Goal: Task Accomplishment & Management: Manage account settings

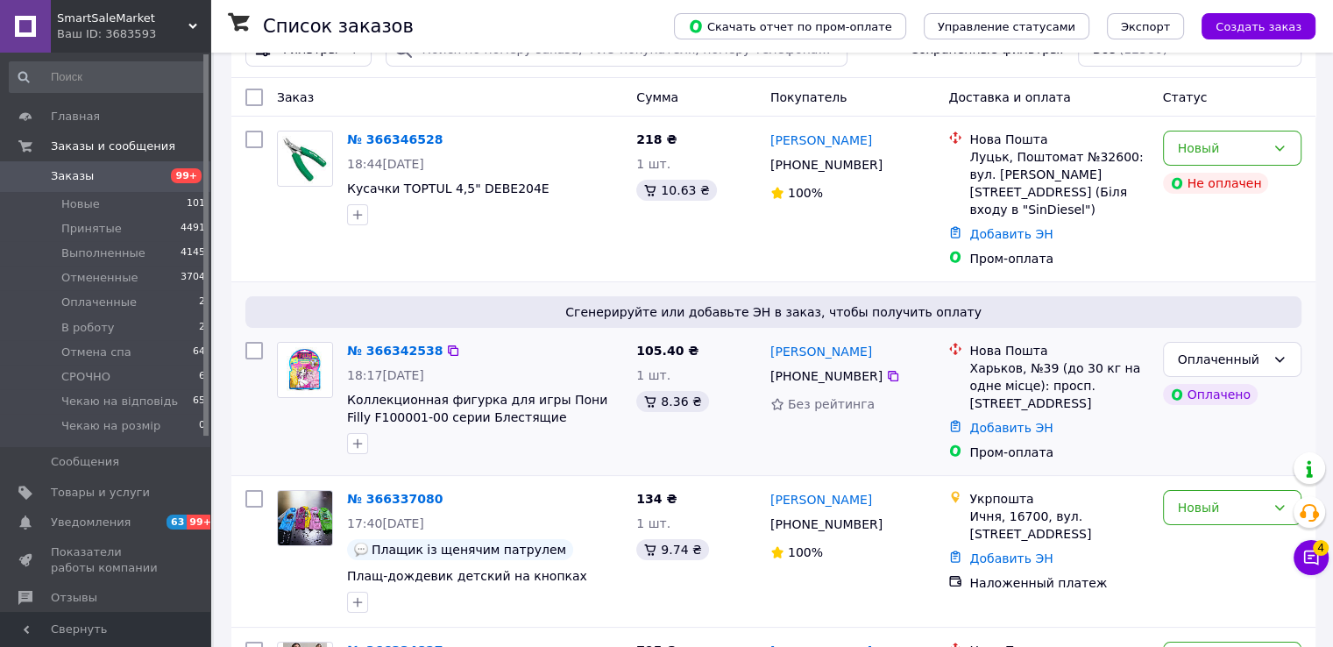
scroll to position [263, 0]
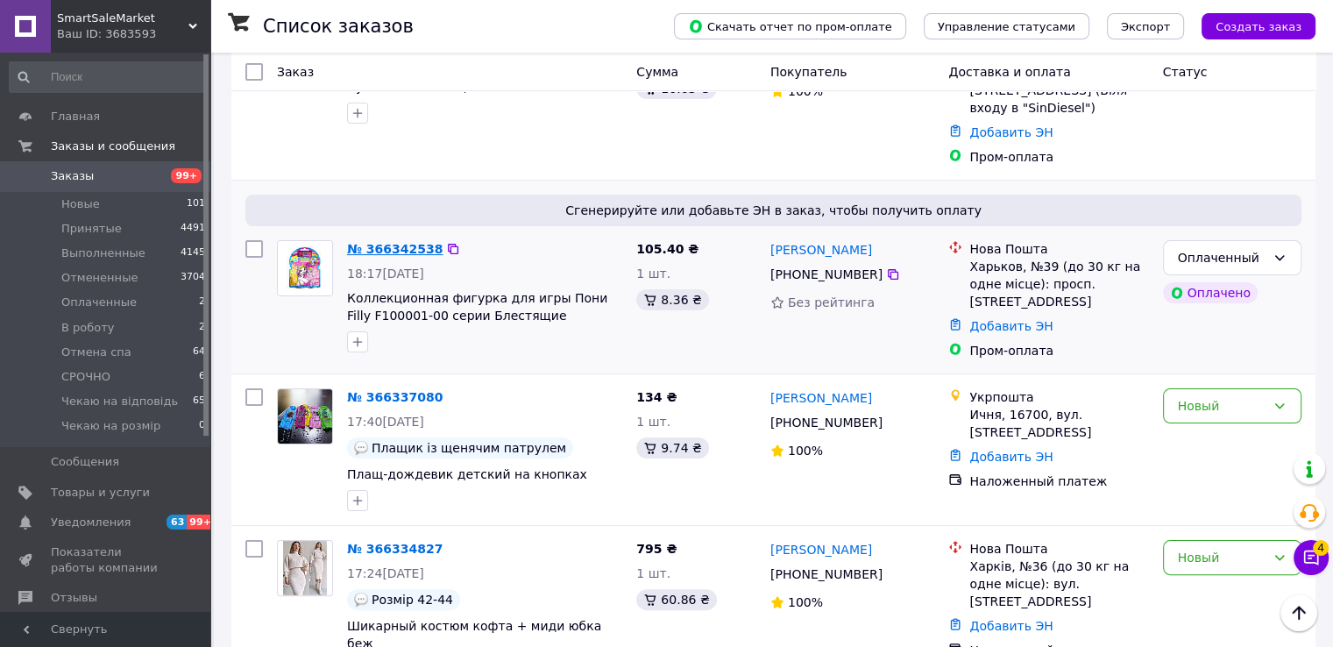
click at [391, 242] on link "№ 366342538" at bounding box center [395, 249] width 96 height 14
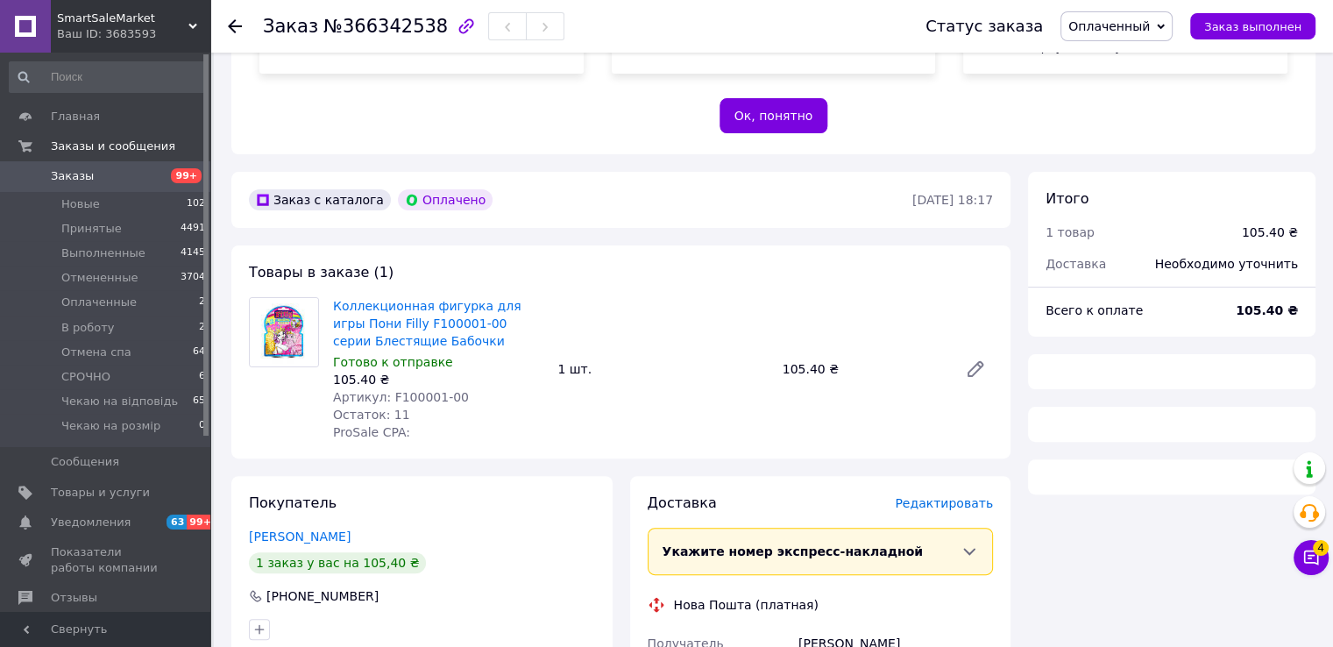
scroll to position [526, 0]
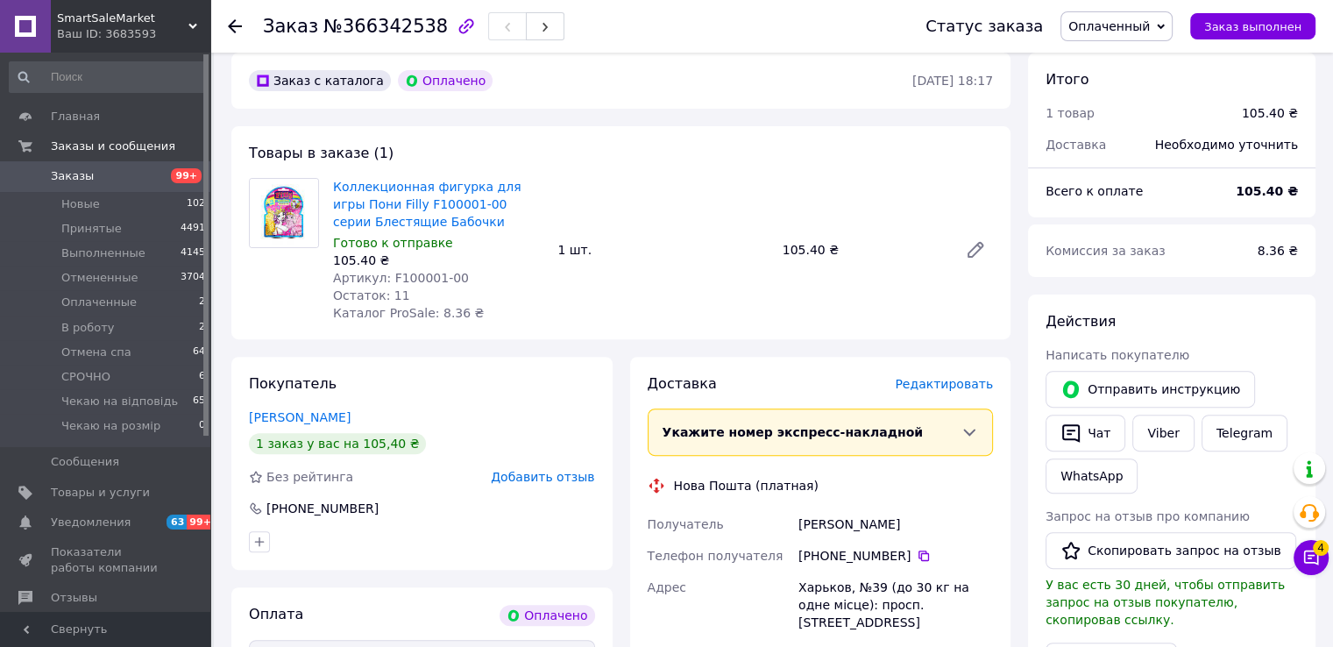
click at [405, 277] on span "Артикул: F100001-00" at bounding box center [401, 278] width 136 height 14
copy span "F100001"
click at [1133, 19] on span "Оплаченный" at bounding box center [1108, 26] width 81 height 14
click at [1128, 59] on li "Принят" at bounding box center [1128, 61] width 134 height 26
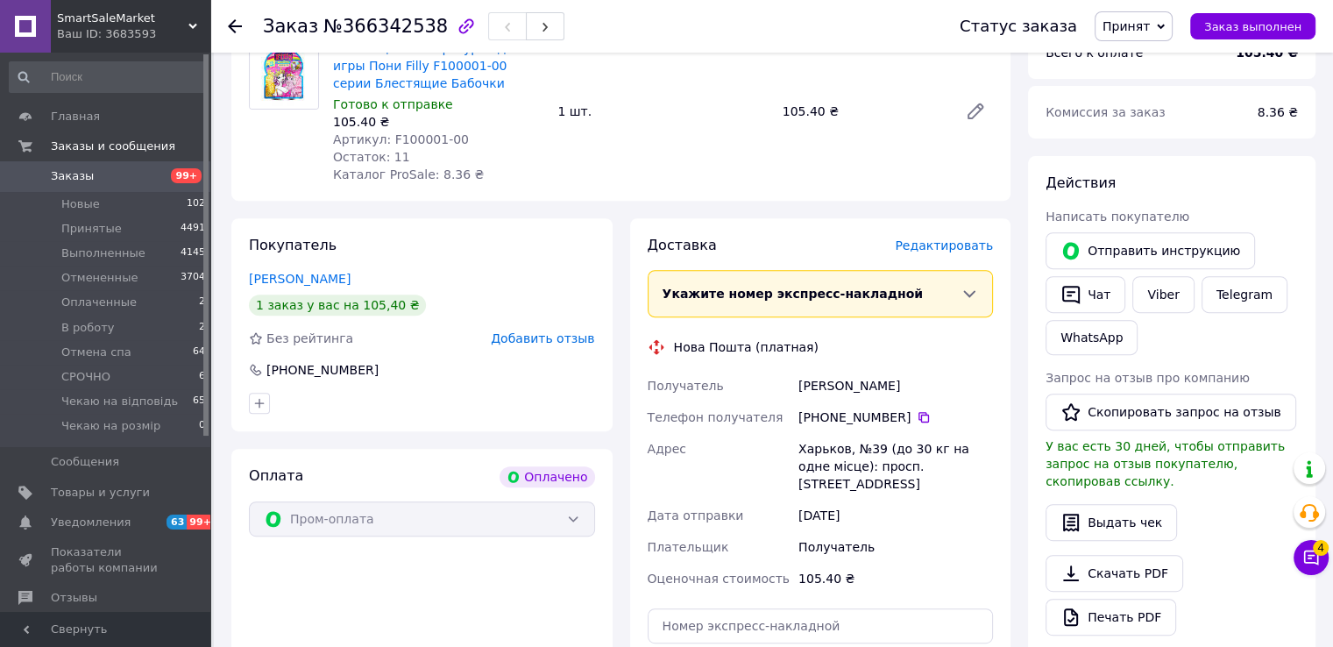
scroll to position [679, 0]
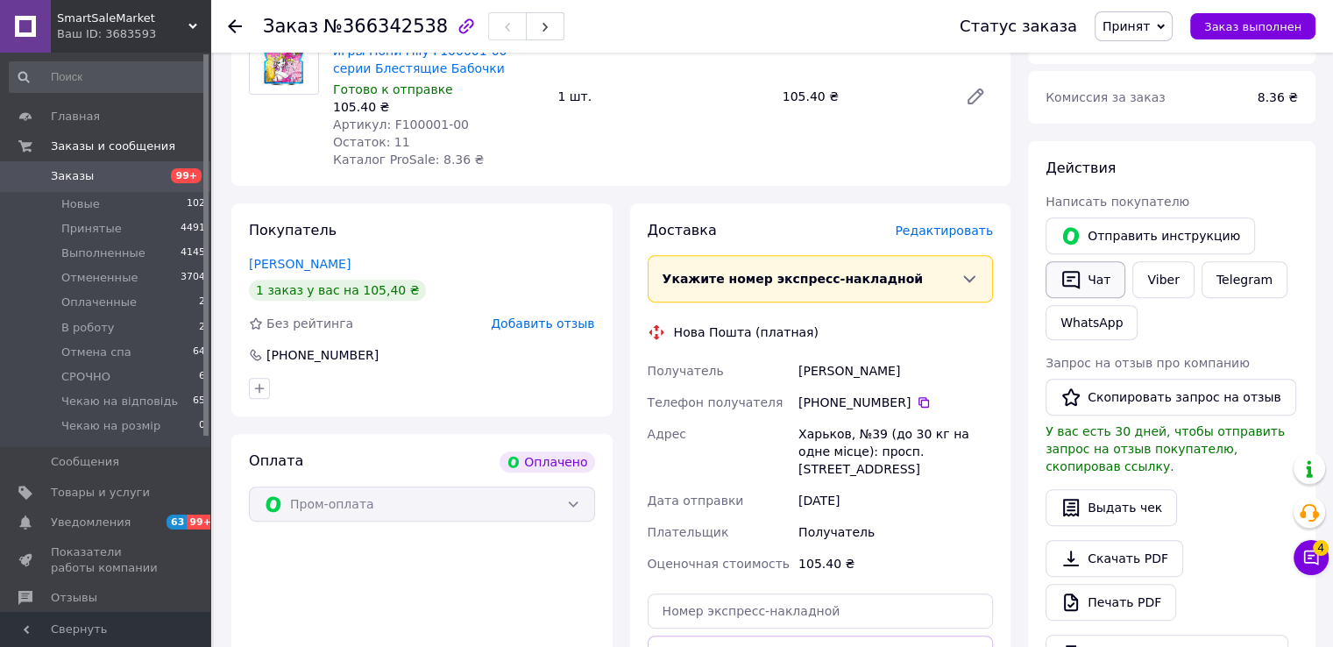
click at [1073, 280] on icon "button" at bounding box center [1070, 279] width 21 height 21
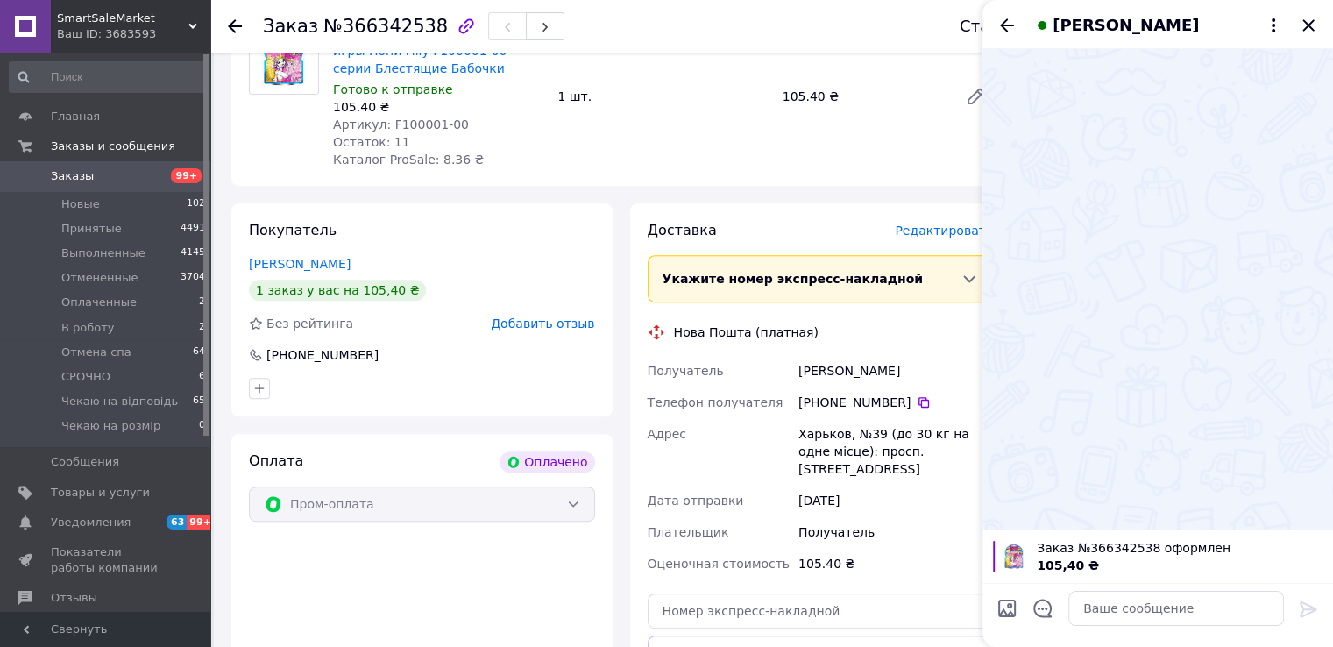
drag, startPoint x: 1091, startPoint y: 580, endPoint x: 1097, endPoint y: 591, distance: 12.9
click at [1093, 586] on div "Заказ №366342538 оформлен 105,40 ₴" at bounding box center [1157, 587] width 350 height 117
click at [1097, 591] on textarea at bounding box center [1176, 608] width 216 height 35
paste textarea "Доброго дня, Оформляю Дякуємо за замовлення Відправка протягом 1-4 робочих днів…"
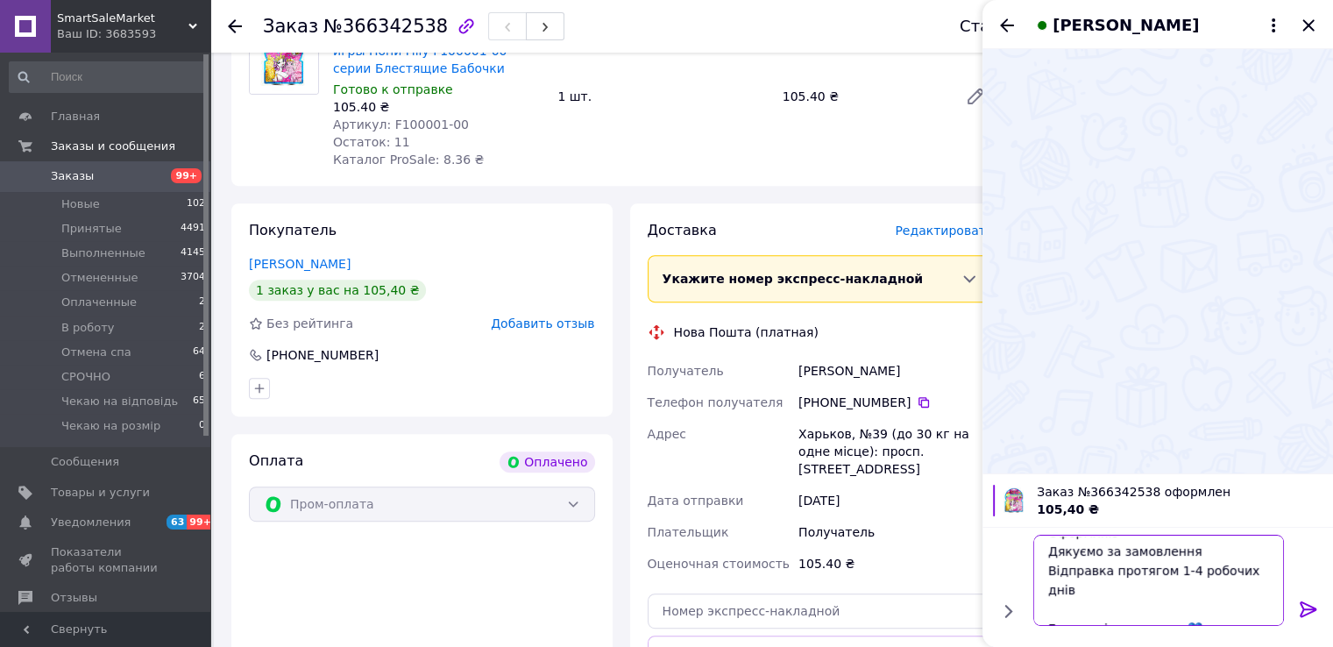
scroll to position [50, 0]
type textarea "Доброго дня, Оформляю Дякуємо за замовлення Відправка протягом 1-4 робочих днів…"
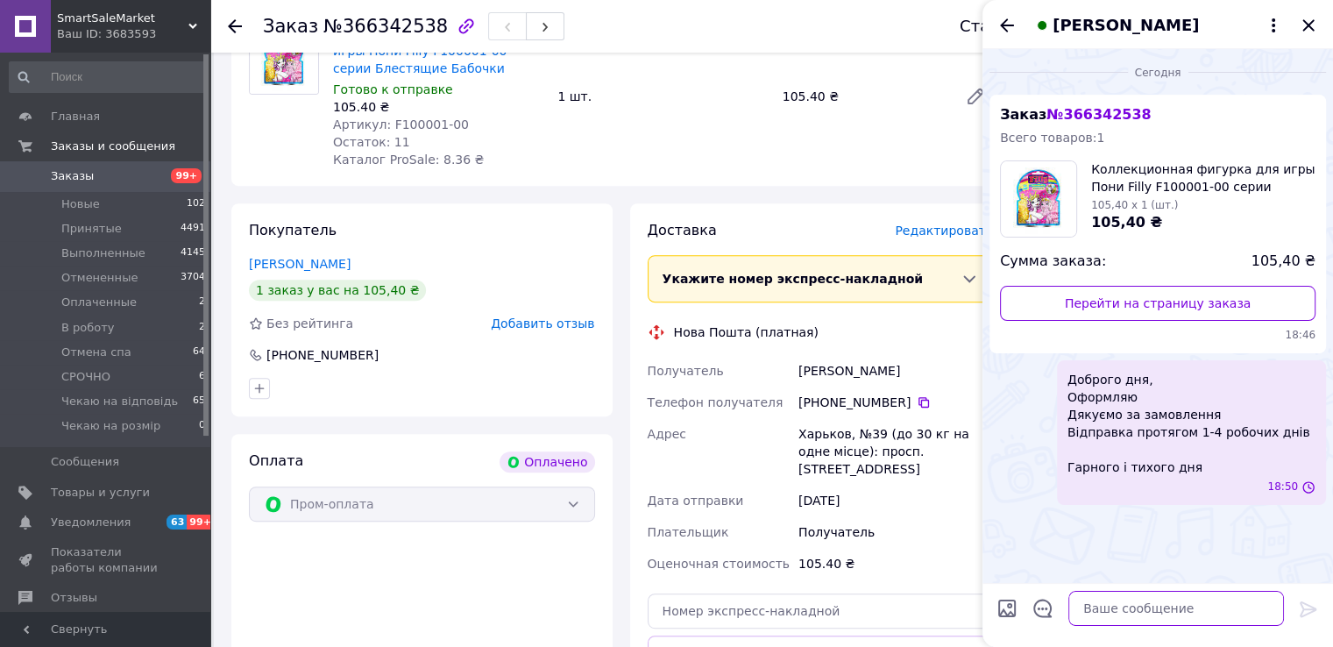
scroll to position [0, 0]
click at [1117, 410] on span "Доброго дня, Оформляю Дякуємо за замовлення Відправка протягом 1-4 робочих днів…" at bounding box center [1188, 423] width 243 height 105
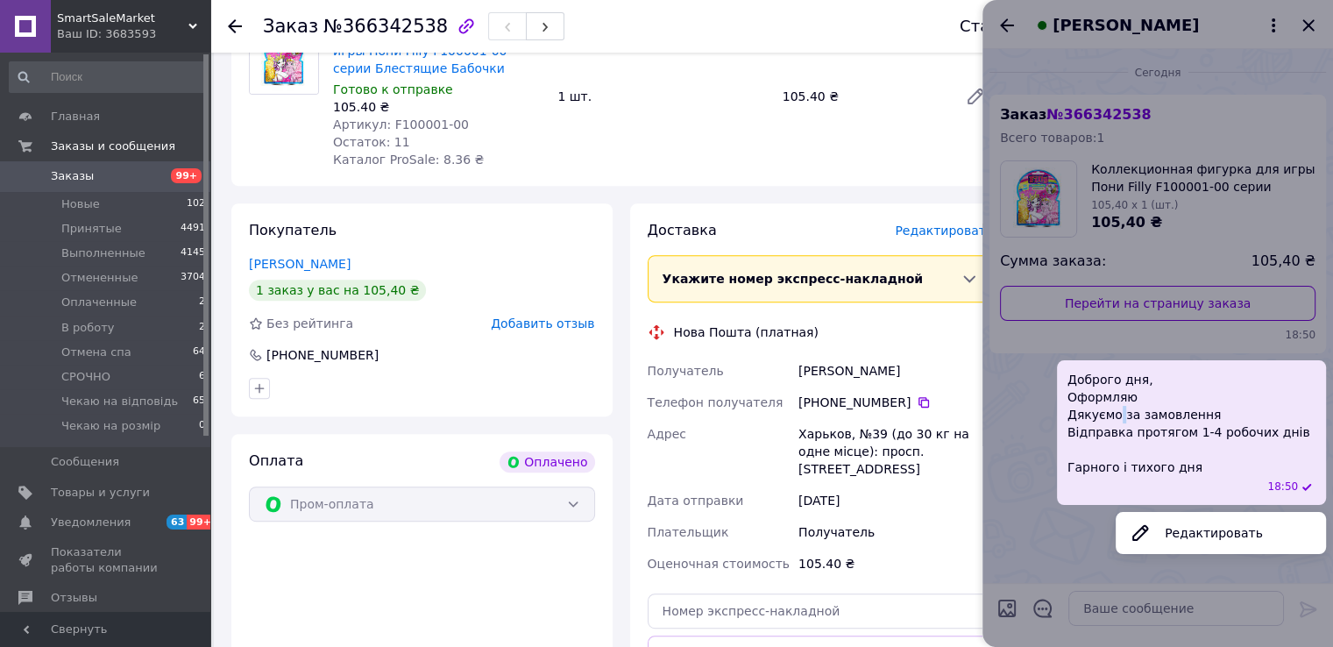
click at [1157, 538] on button "Редактировать" at bounding box center [1220, 532] width 210 height 35
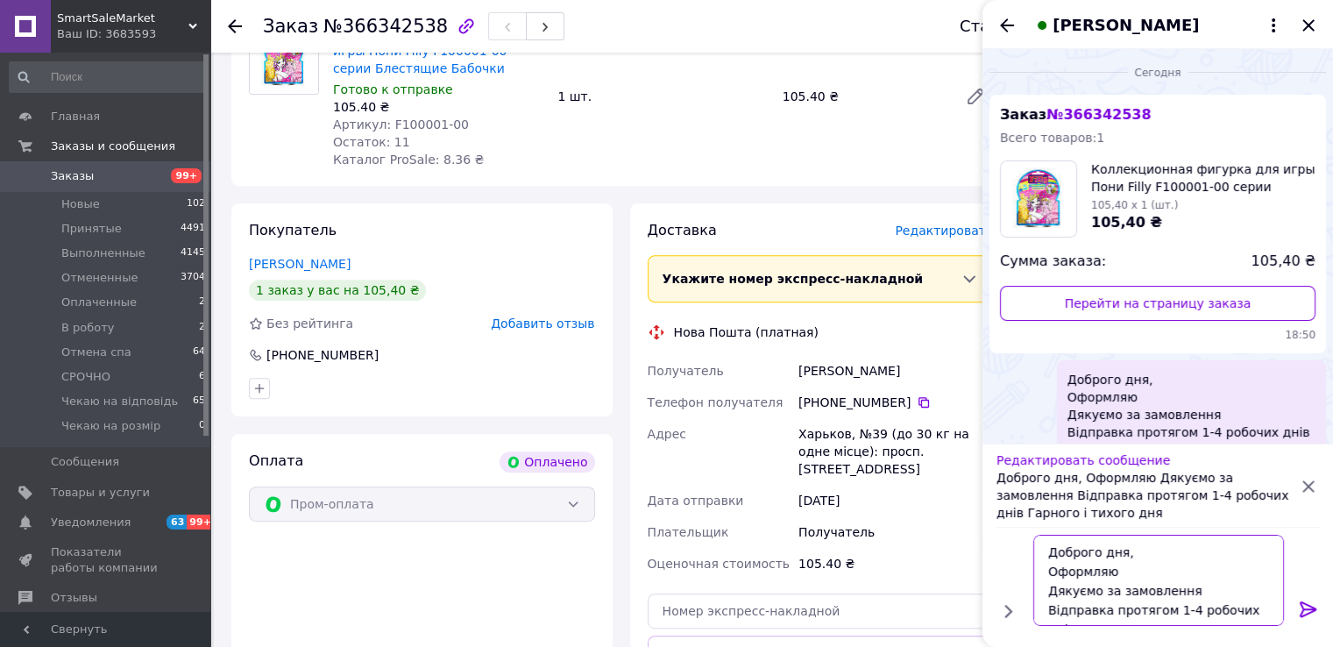
click at [1105, 537] on textarea "Доброго дня, Оформляю Дякуємо за замовлення Відправка протягом 1-4 робочих днів…" at bounding box center [1158, 579] width 251 height 91
click at [1101, 560] on textarea "Доброго дня, Оформляю Дякуємо за замовлення Відправка протягом 1-4 робочих днів…" at bounding box center [1158, 579] width 251 height 91
click at [1100, 559] on textarea "Доброго дня, Оформляю Дякуємо за замовлення Відправка протягом 1-4 робочих днів…" at bounding box center [1158, 579] width 251 height 91
click at [1098, 559] on textarea "Доброго дня, Оформляю Дякуємо за замовлення Відправка протягом 1-4 робочих днів…" at bounding box center [1158, 579] width 251 height 91
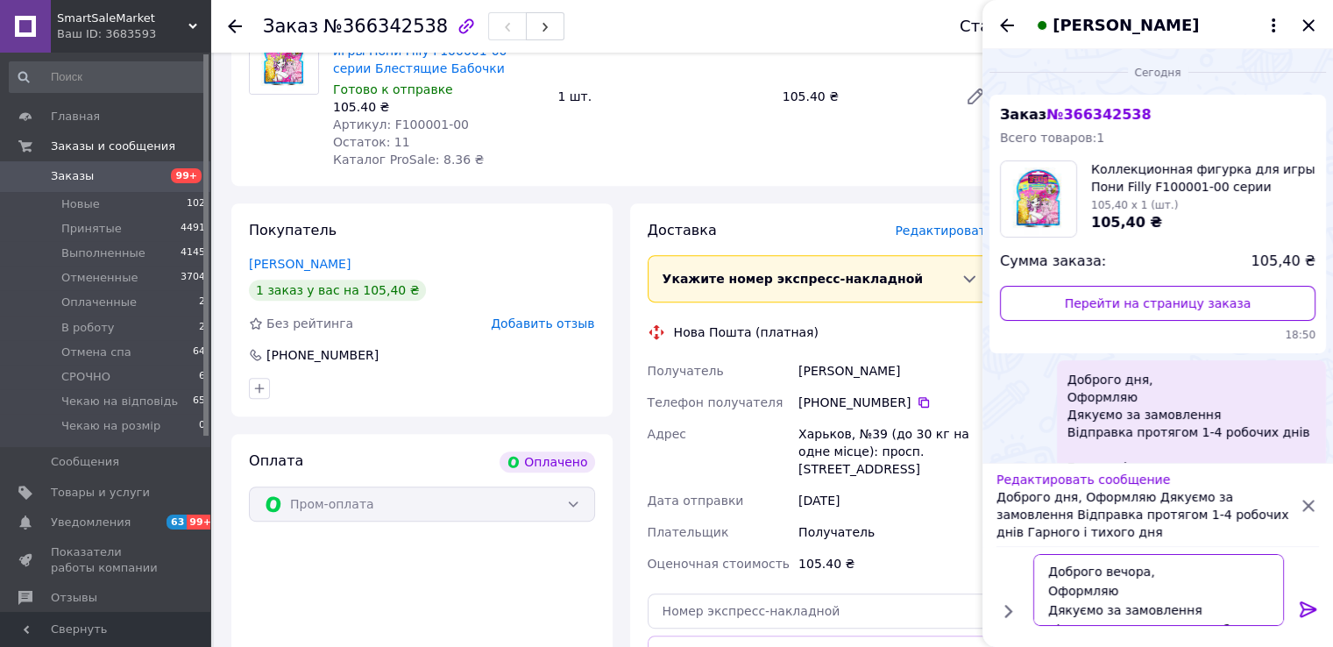
type textarea "Доброго вечора , Оформляю Дякуємо за замовлення Відправка протягом 1-4 робочих …"
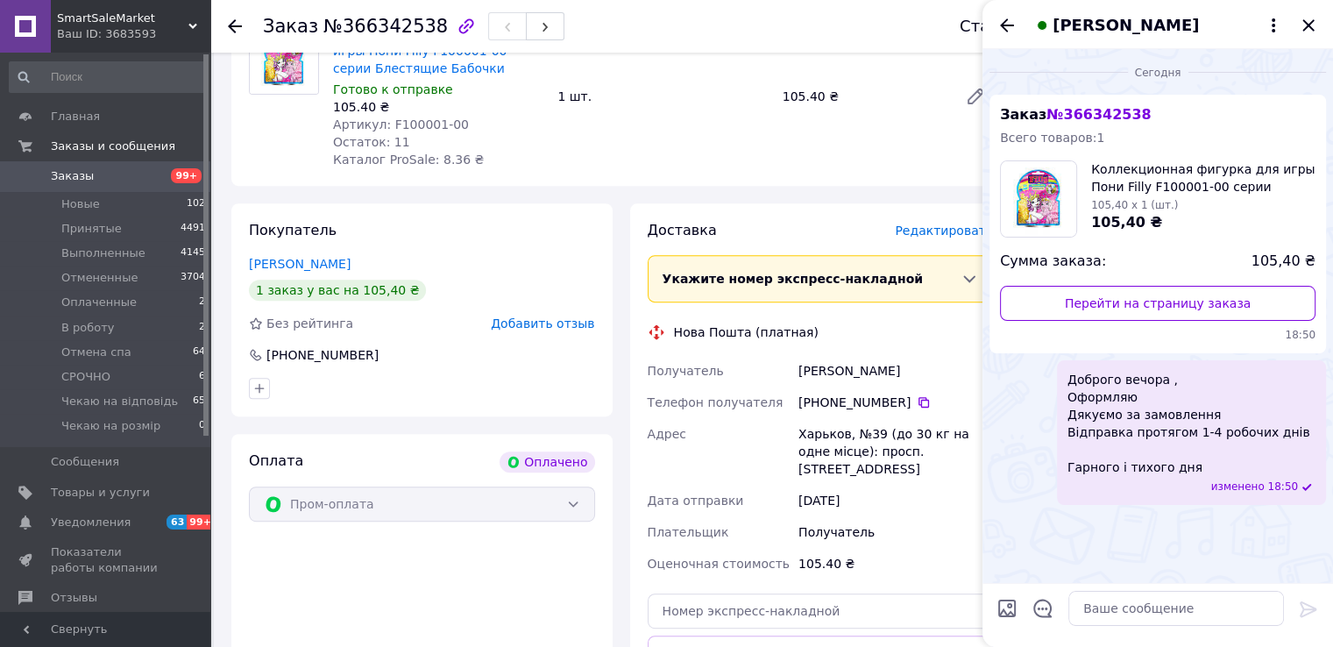
click at [988, 27] on div "[PERSON_NAME]" at bounding box center [1157, 24] width 350 height 49
click at [1006, 22] on icon "Назад" at bounding box center [1006, 25] width 21 height 21
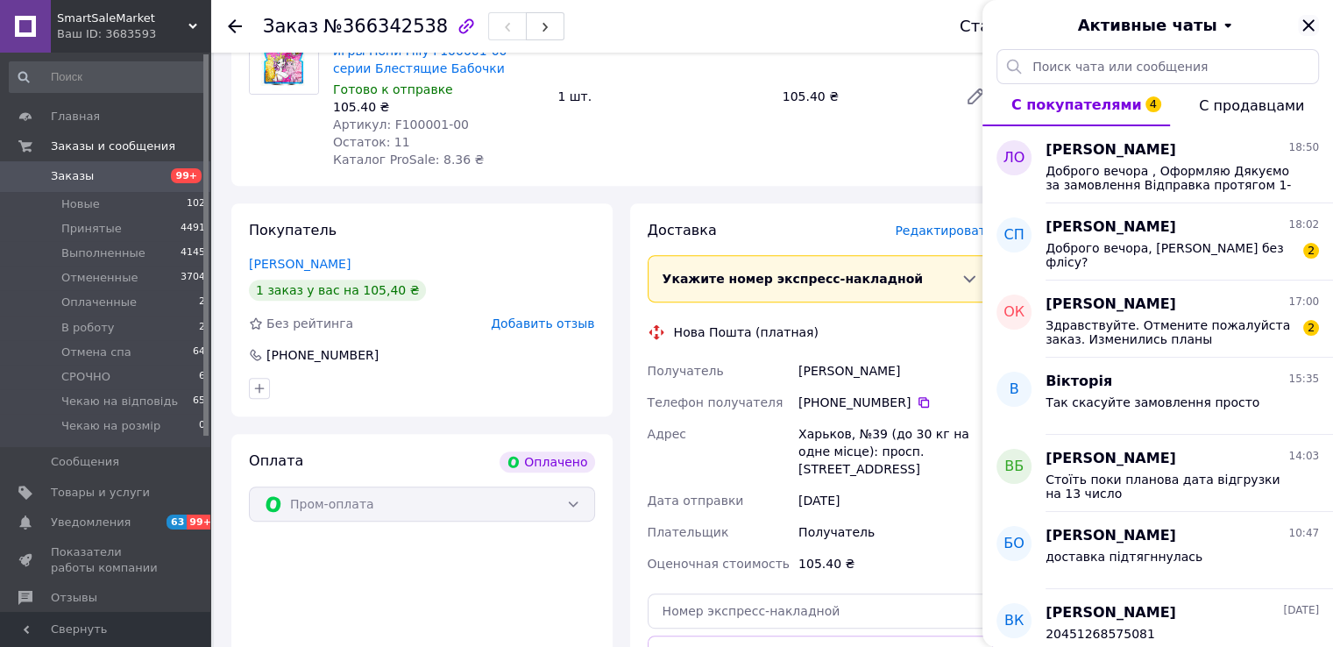
click at [1300, 21] on icon "Закрыть" at bounding box center [1308, 25] width 21 height 21
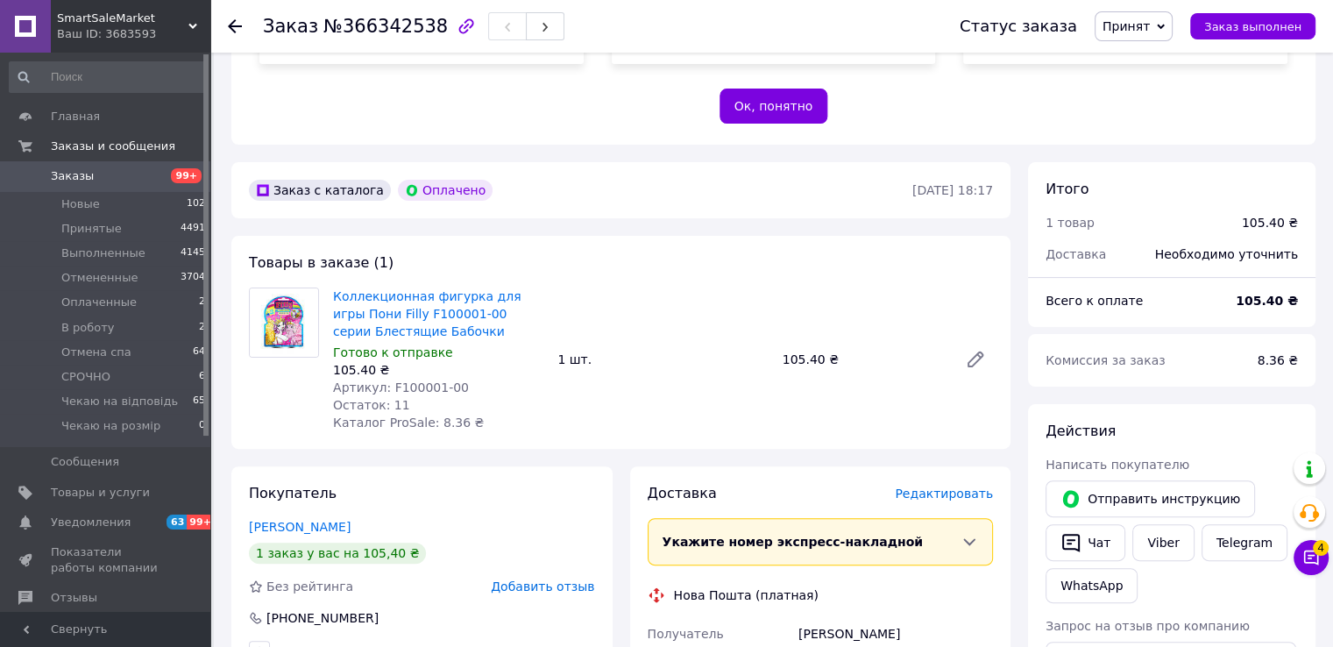
scroll to position [767, 0]
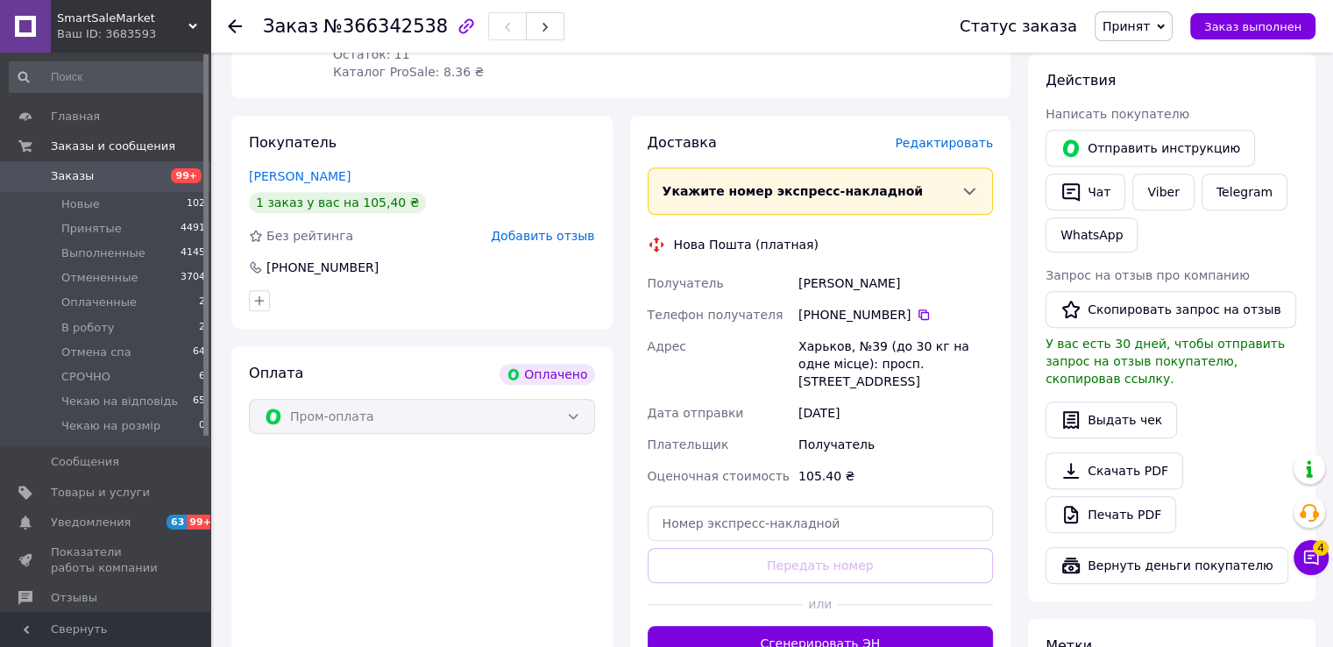
drag, startPoint x: 782, startPoint y: 275, endPoint x: 926, endPoint y: 274, distance: 144.6
click at [926, 274] on div "Получатель [PERSON_NAME] Телефон получателя [PHONE_NUMBER]   [PERSON_NAME], №39…" at bounding box center [820, 379] width 353 height 224
copy div "Получатель [PERSON_NAME]"
click at [1080, 198] on icon "button" at bounding box center [1070, 191] width 21 height 21
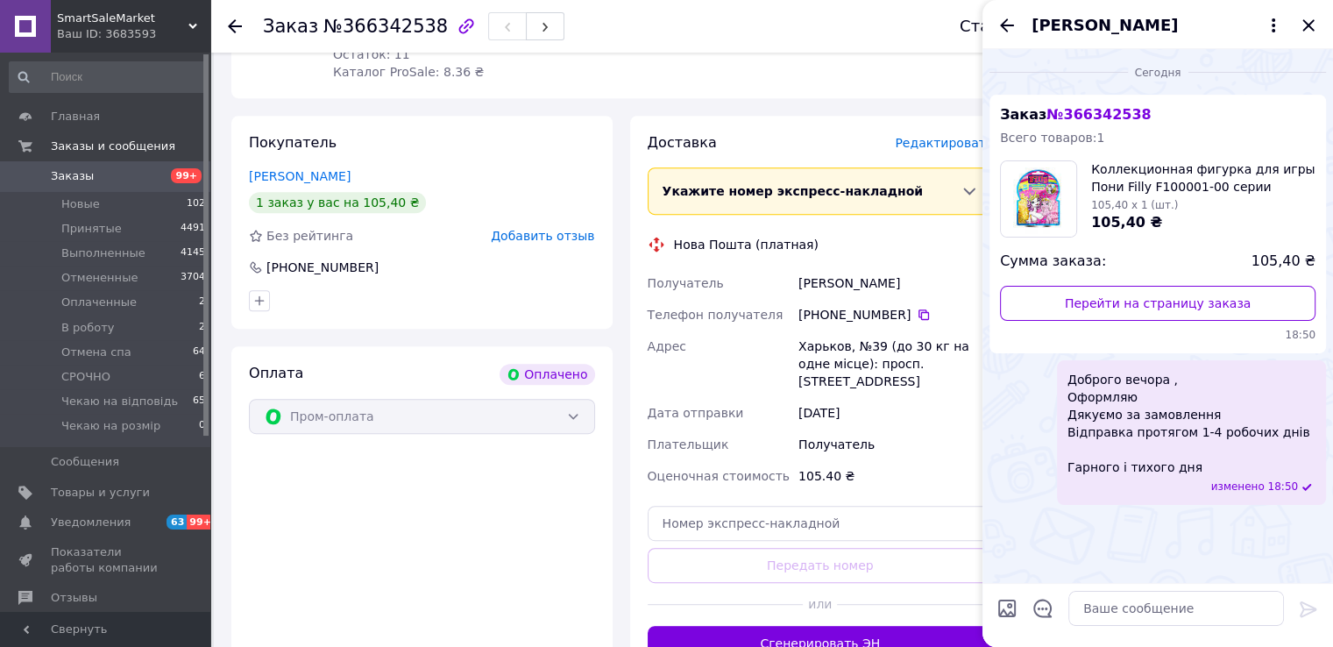
scroll to position [504, 0]
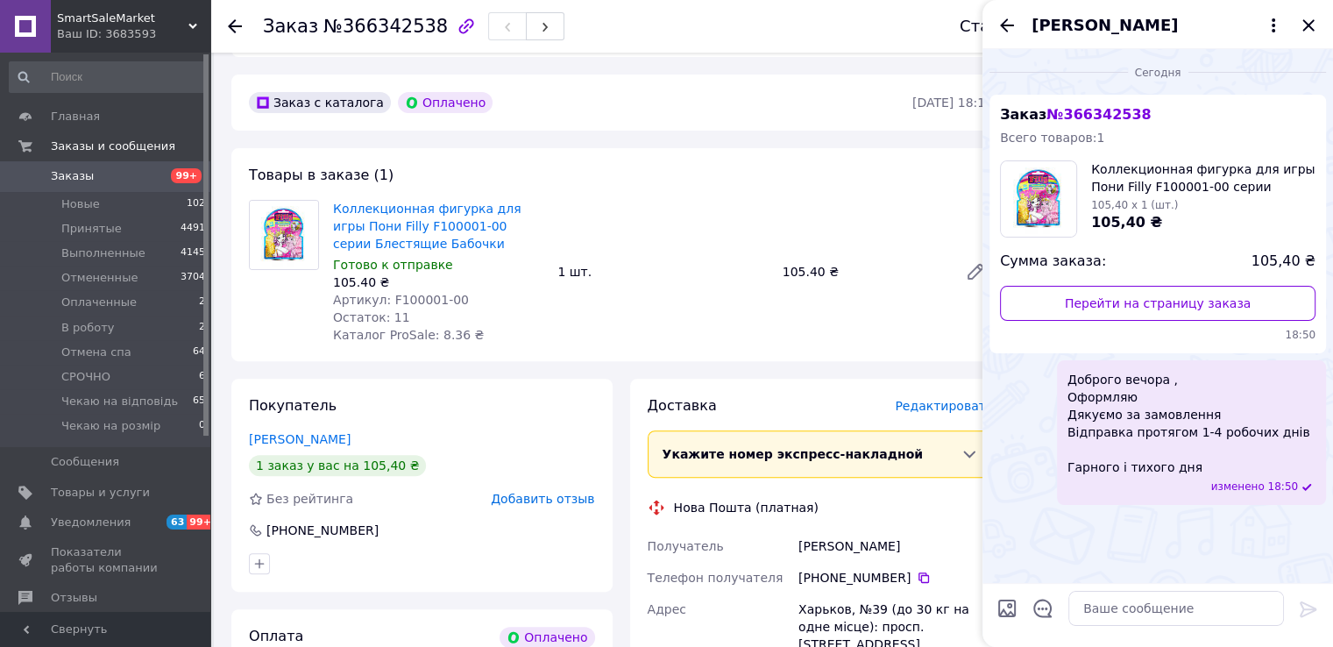
copy div "Получатель [PERSON_NAME]"
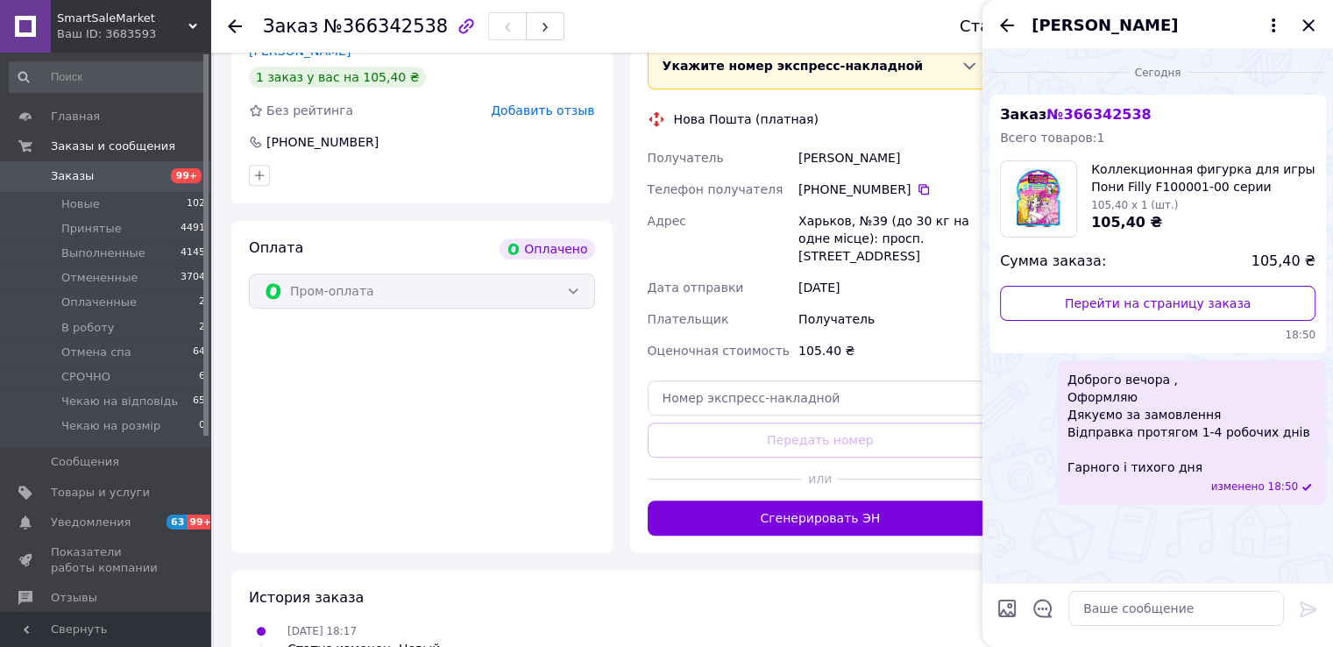
scroll to position [942, 0]
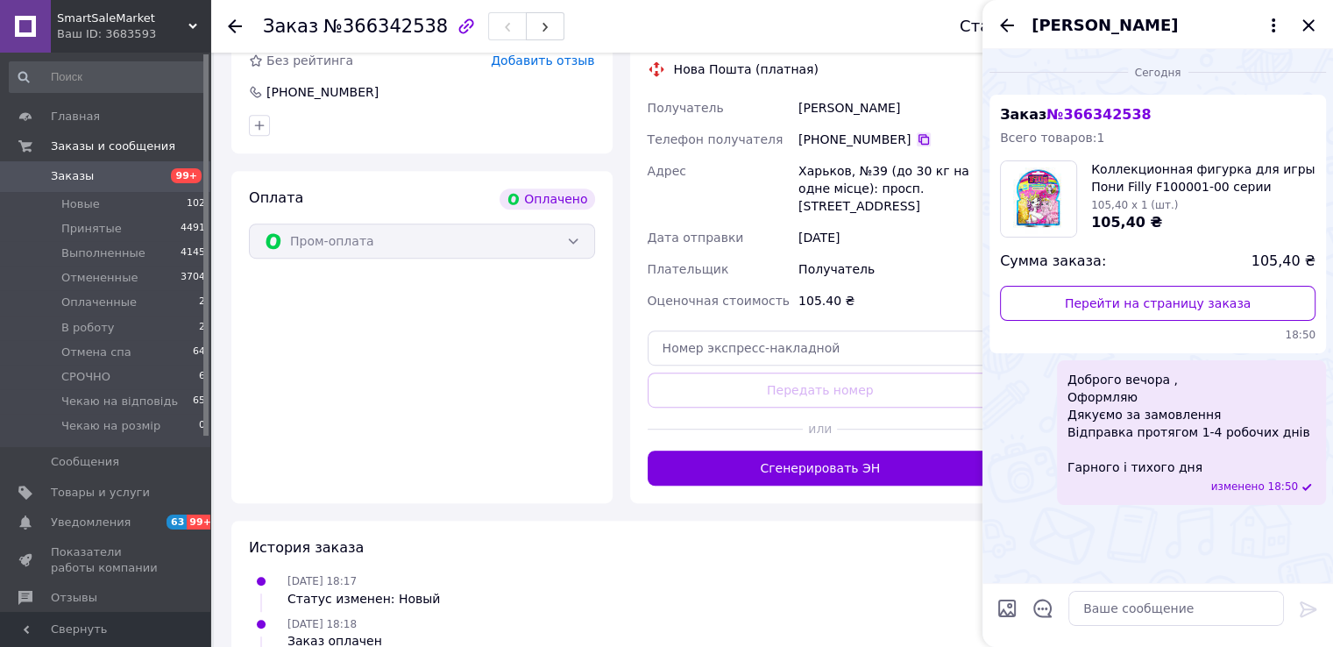
click at [918, 142] on icon at bounding box center [923, 139] width 11 height 11
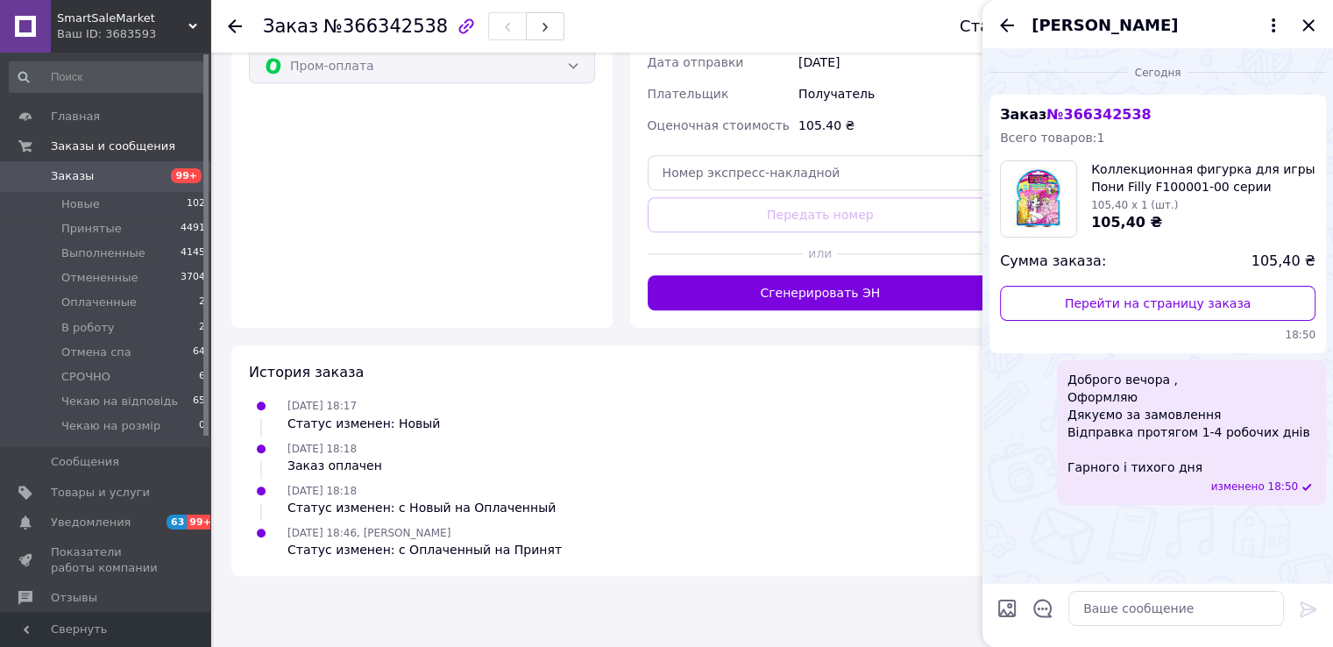
scroll to position [591, 0]
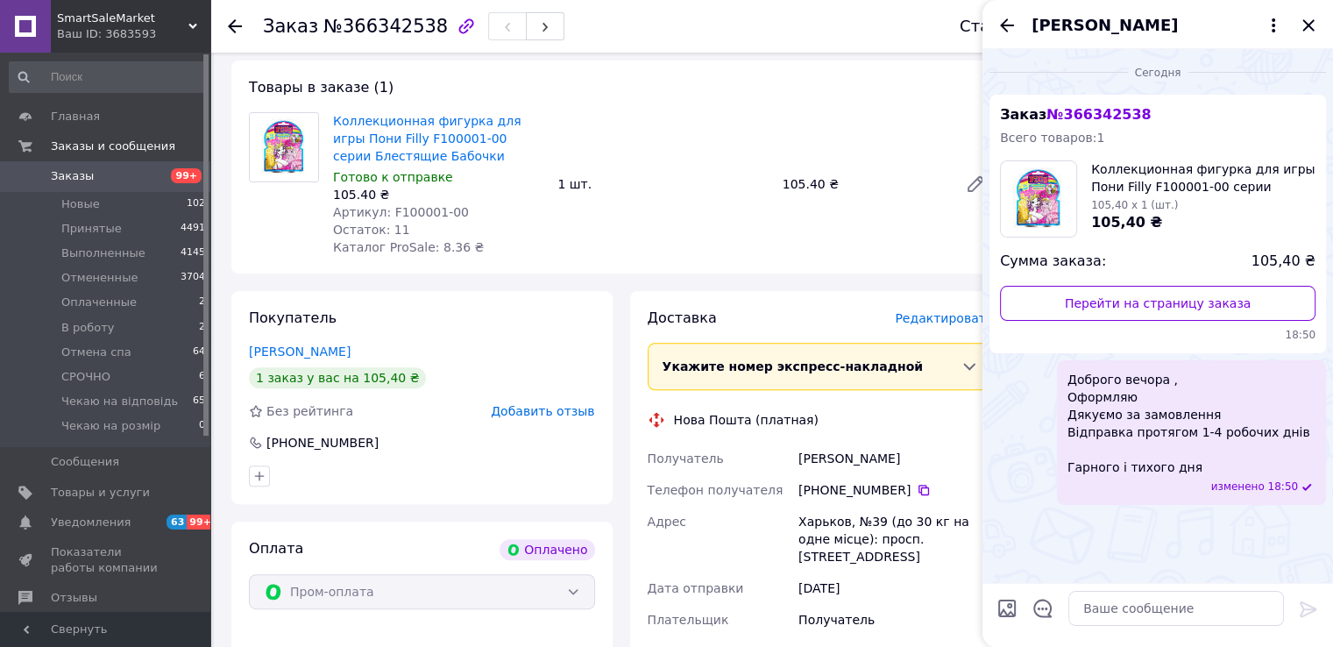
drag, startPoint x: 796, startPoint y: 447, endPoint x: 946, endPoint y: 447, distance: 149.8
click at [946, 447] on div "Получатель [PERSON_NAME] Телефон получателя [PHONE_NUMBER]   [PERSON_NAME], №39…" at bounding box center [820, 554] width 353 height 224
copy div "Получатель [PERSON_NAME]"
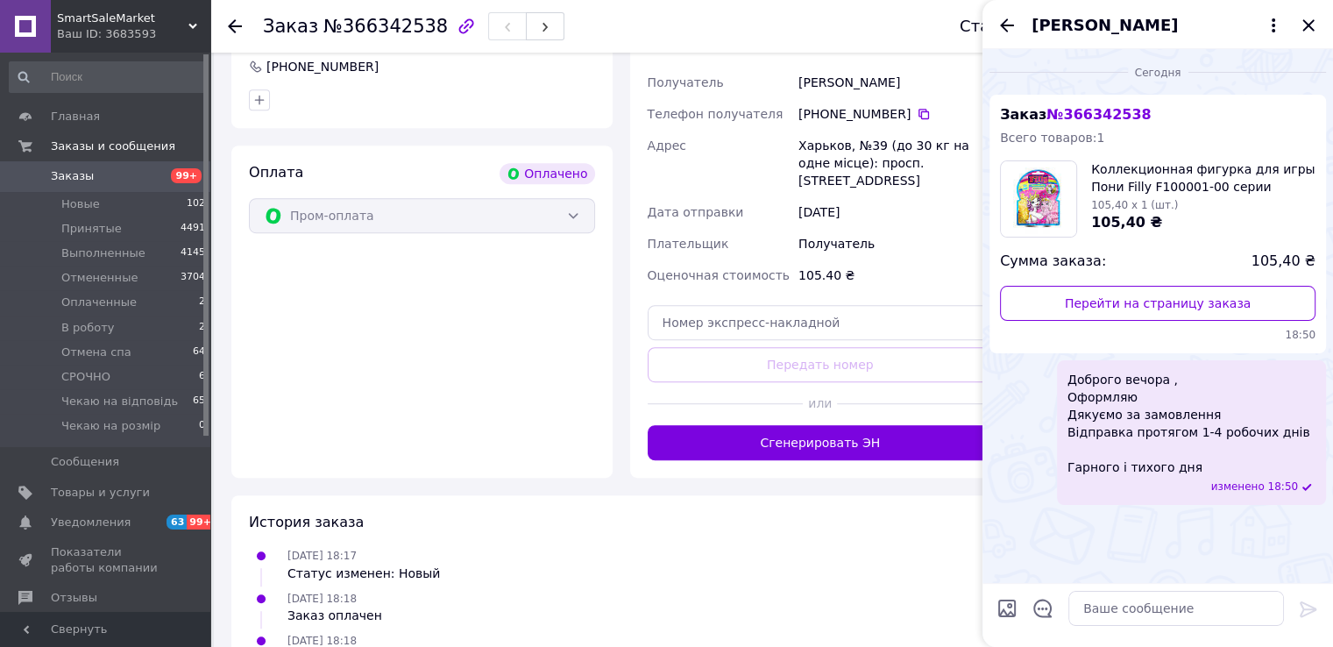
scroll to position [767, 0]
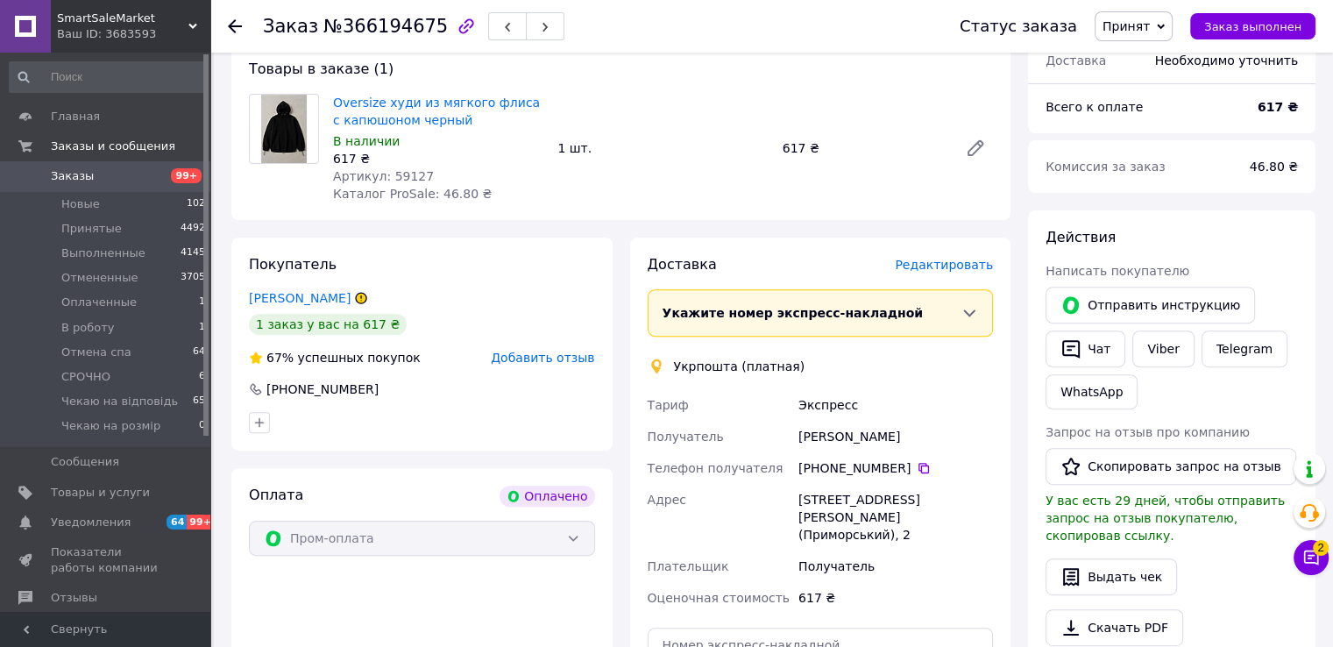
scroll to position [526, 0]
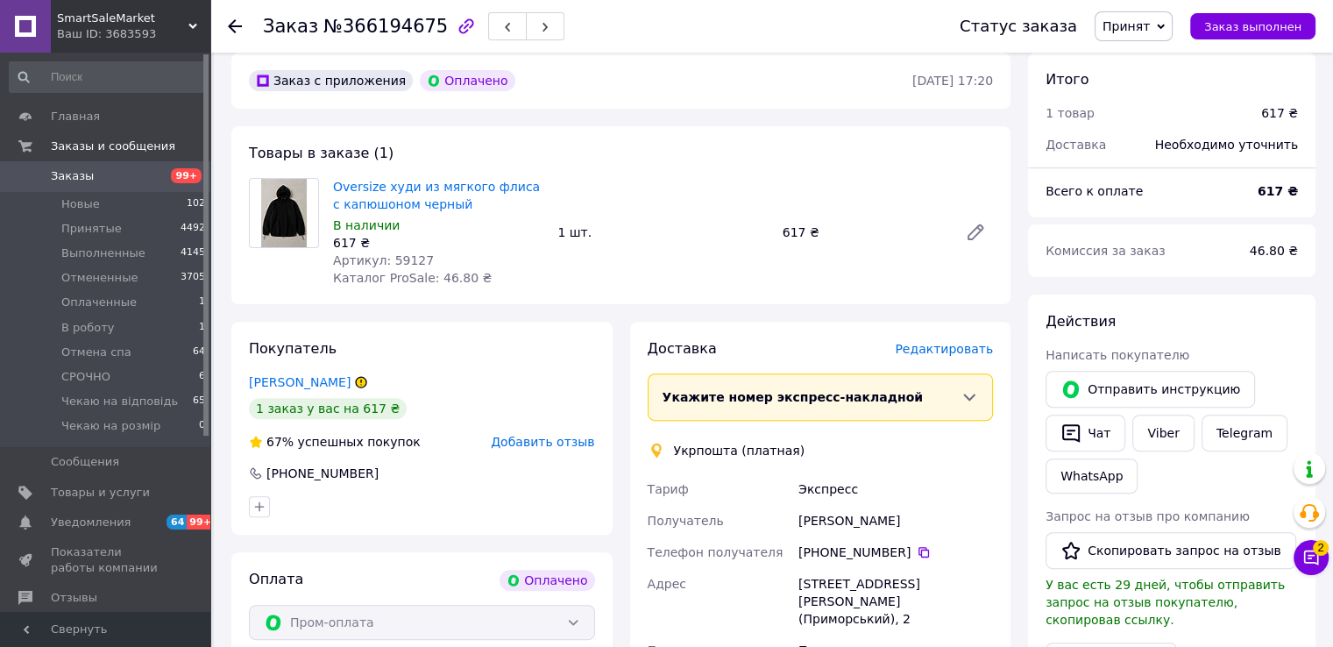
click at [1142, 31] on span "Принят" at bounding box center [1125, 26] width 47 height 14
click at [1132, 85] on li "Отменен" at bounding box center [1162, 87] width 134 height 26
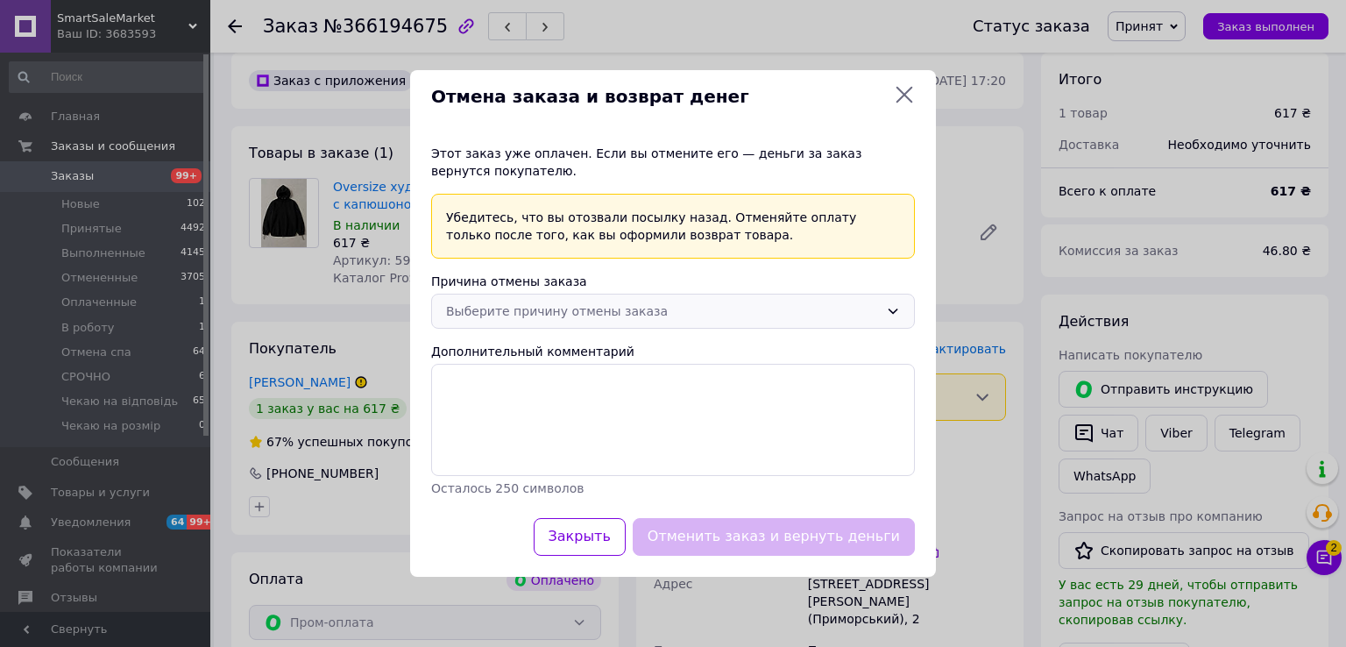
click at [538, 309] on div "Выберите причину отмены заказа" at bounding box center [662, 310] width 433 height 19
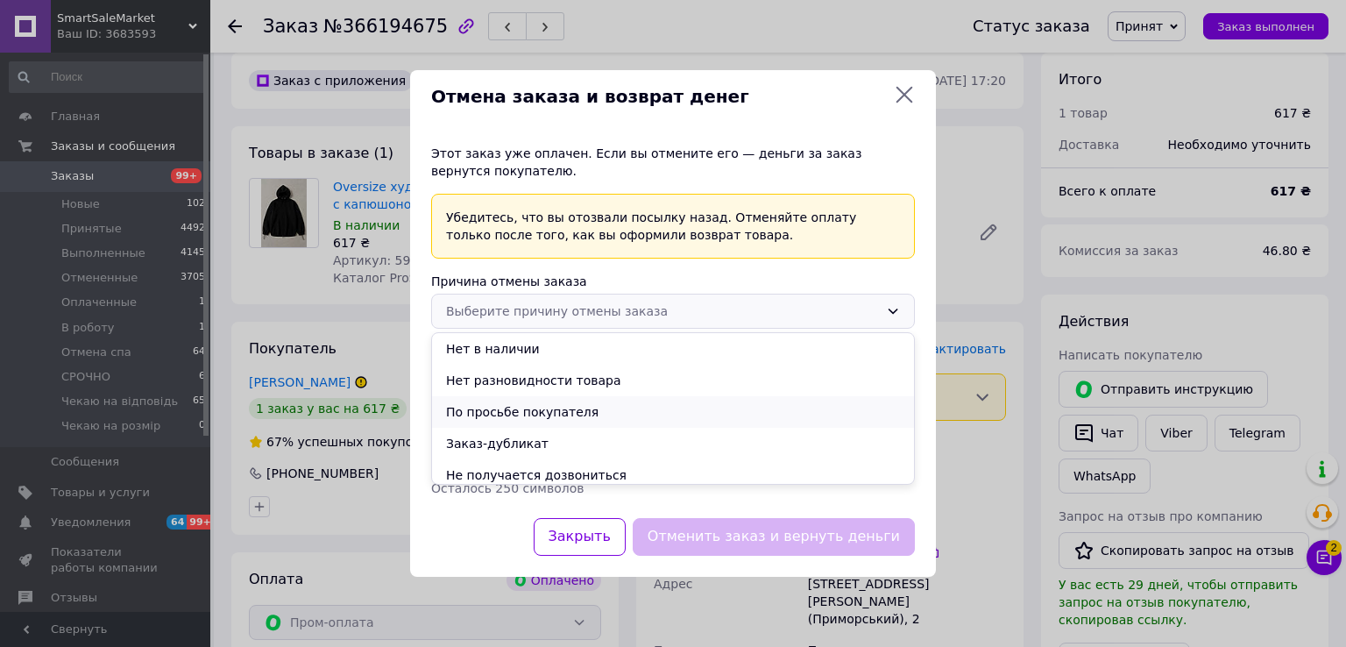
click at [489, 414] on li "По просьбе покупателя" at bounding box center [673, 412] width 482 height 32
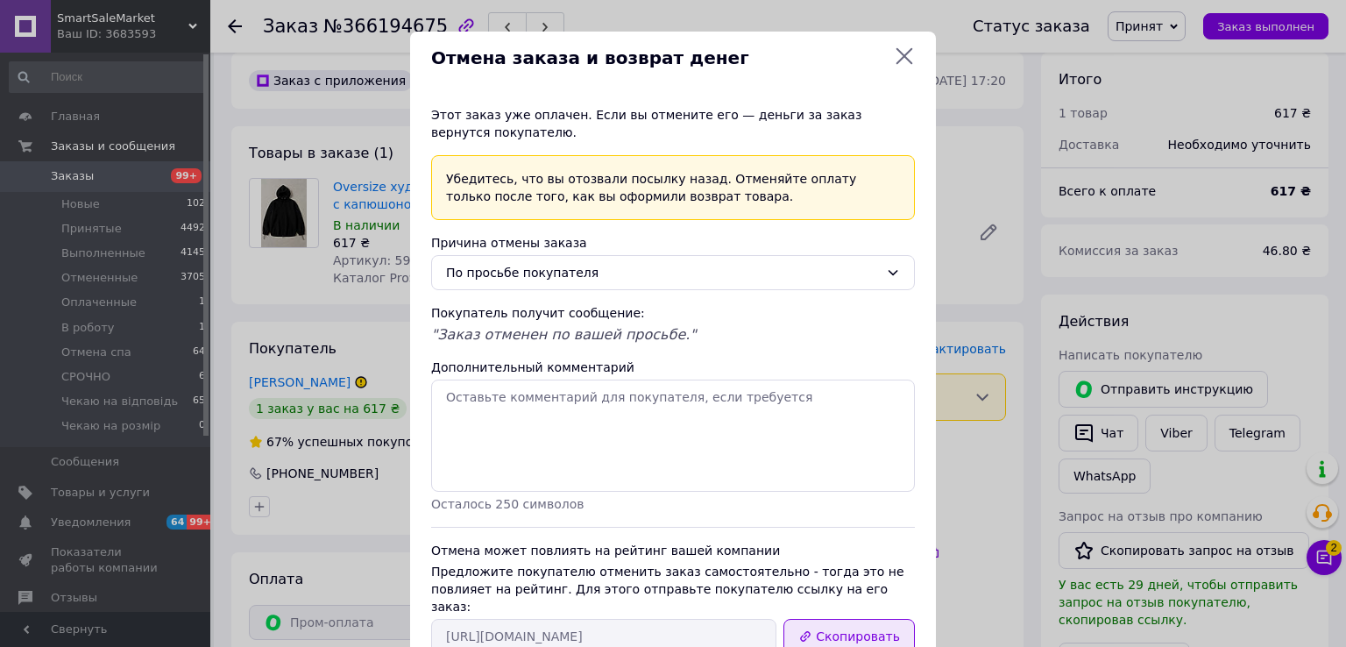
drag, startPoint x: 827, startPoint y: 623, endPoint x: 858, endPoint y: 591, distance: 44.6
click at [830, 619] on button "Скопировать" at bounding box center [848, 636] width 131 height 35
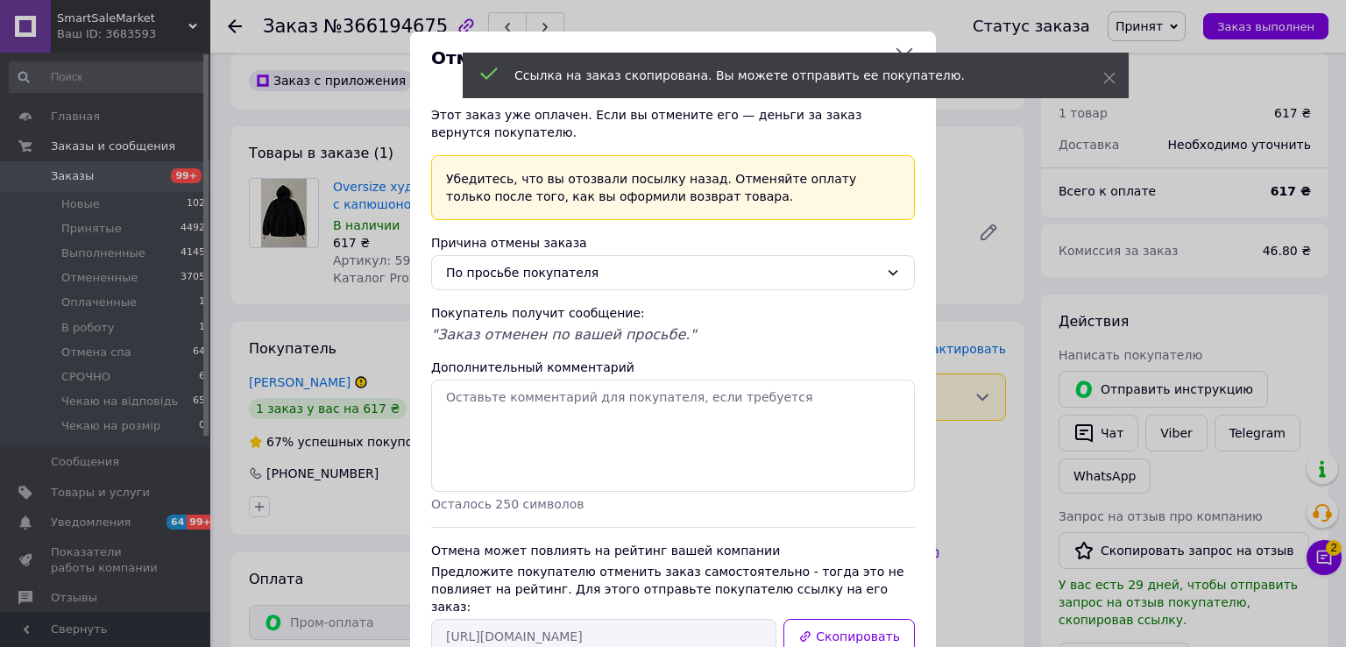
click at [894, 49] on icon at bounding box center [904, 56] width 21 height 21
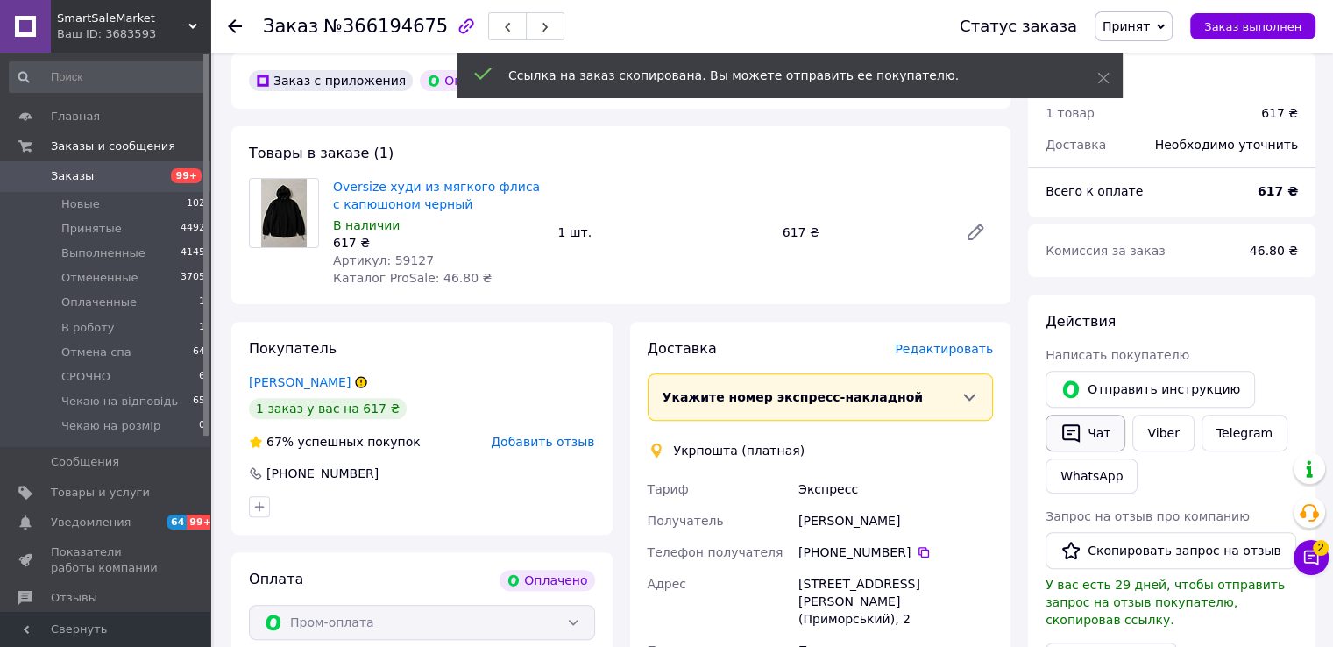
click at [1078, 424] on icon "button" at bounding box center [1071, 433] width 18 height 18
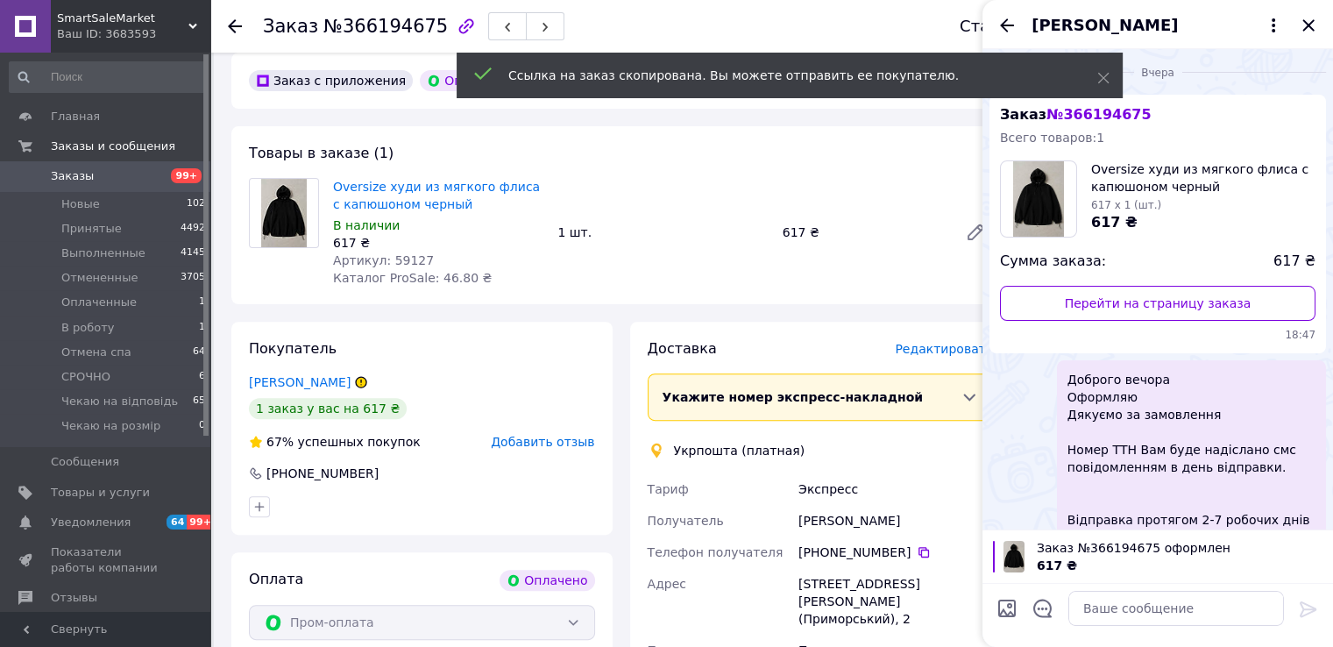
scroll to position [312, 0]
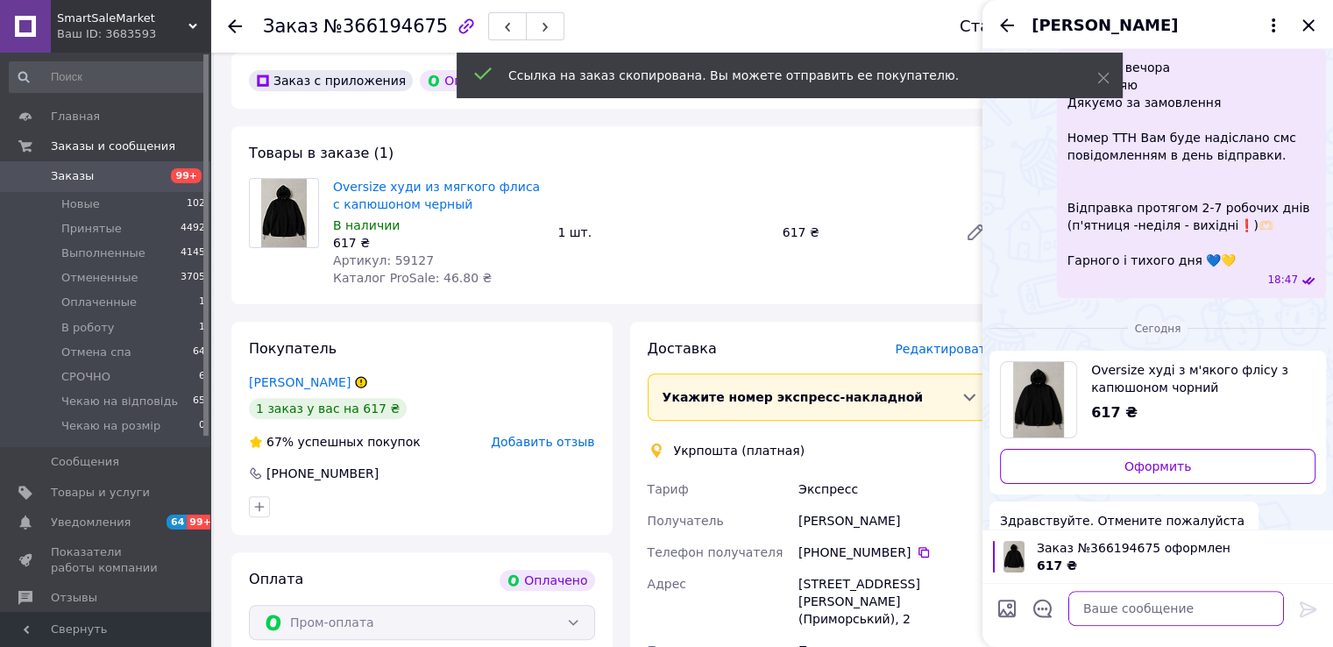
click at [1129, 607] on textarea at bounding box center [1176, 608] width 216 height 35
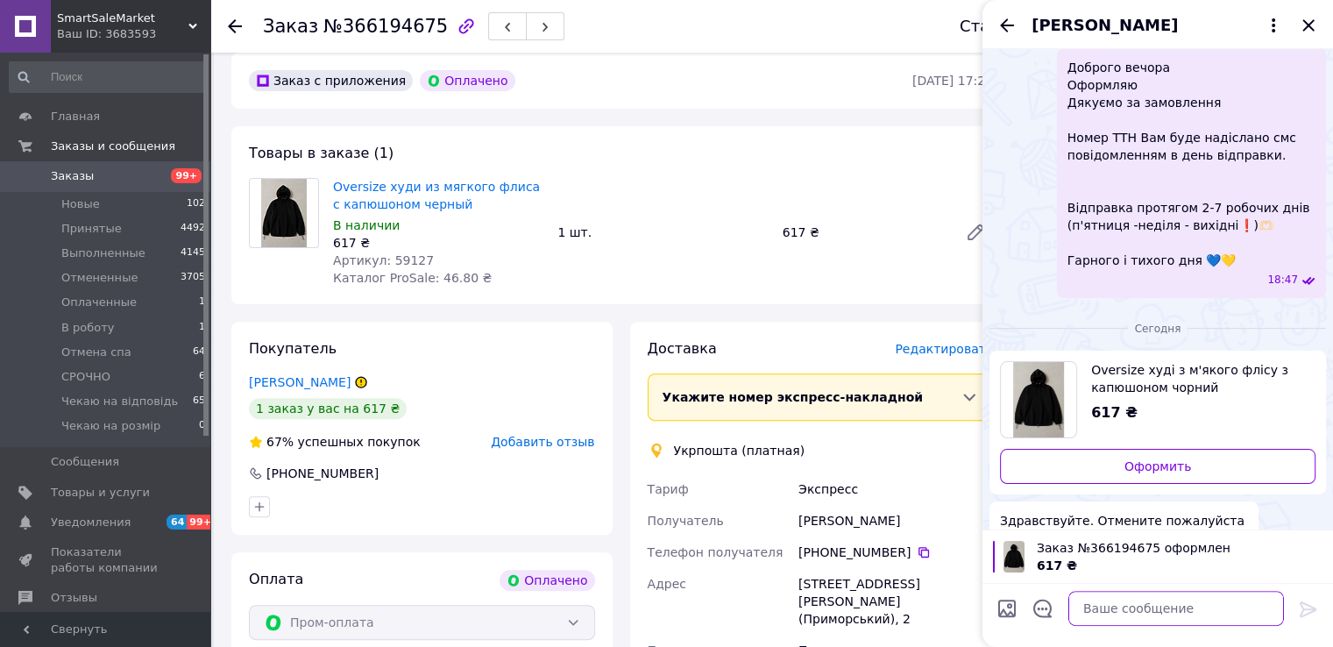
type textarea "і"
type textarea "вітаю, спробойте тут скасвувати"
paste textarea "https://my.prom.ua/cabinet/user/orders/366194675"
type textarea "https://my.prom.ua/cabinet/user/orders/366194675"
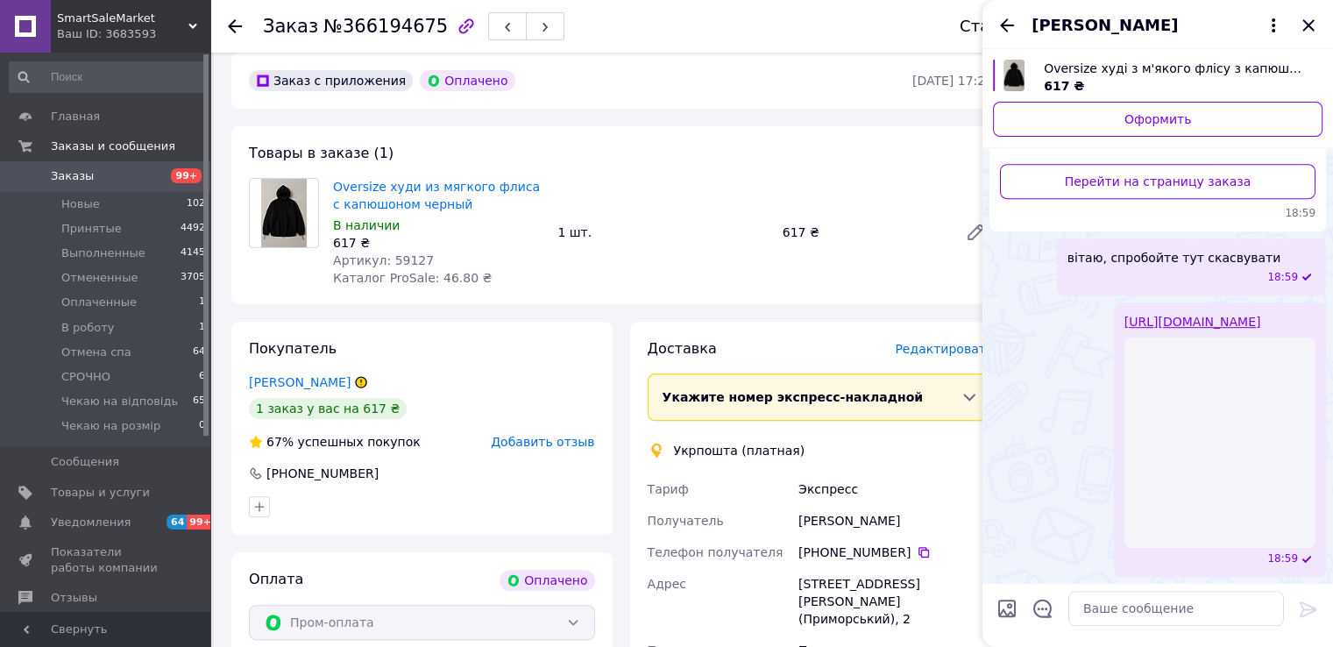
click at [1276, 270] on span "18:59" at bounding box center [1282, 277] width 31 height 15
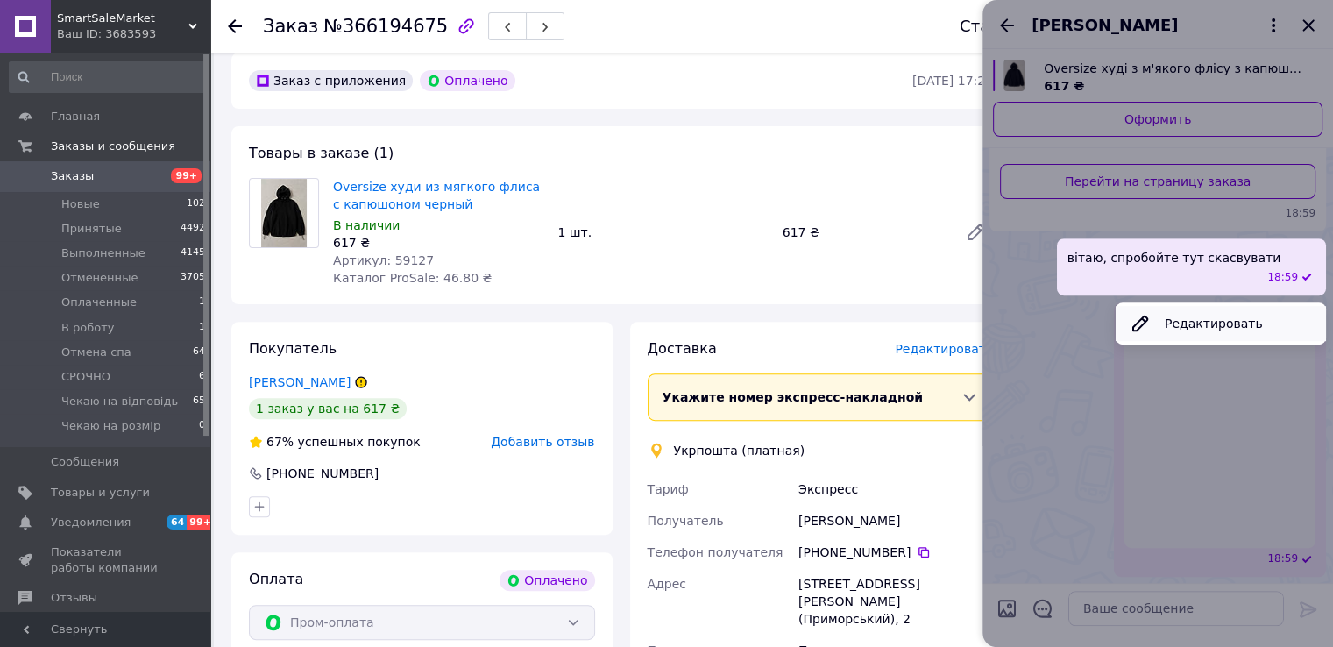
click at [1217, 306] on button "Редактировать" at bounding box center [1220, 323] width 210 height 35
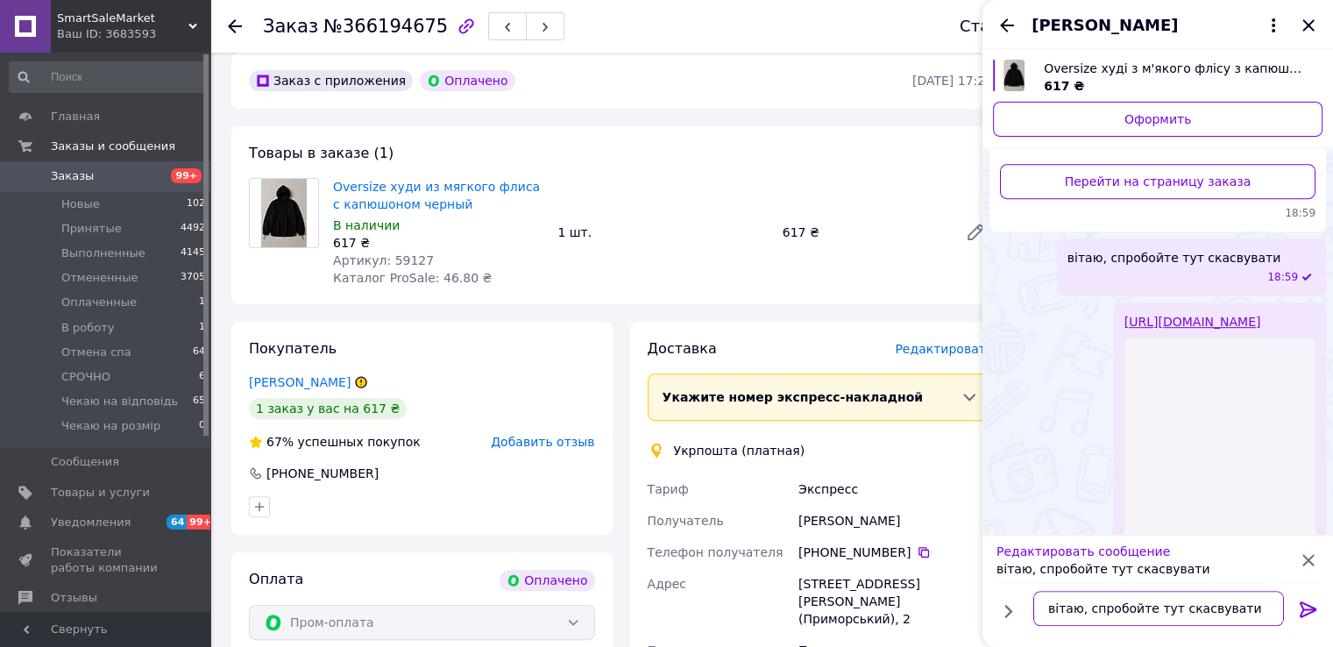
click at [1200, 607] on textarea "вітаю, спробойте тут скасвувати" at bounding box center [1158, 608] width 251 height 35
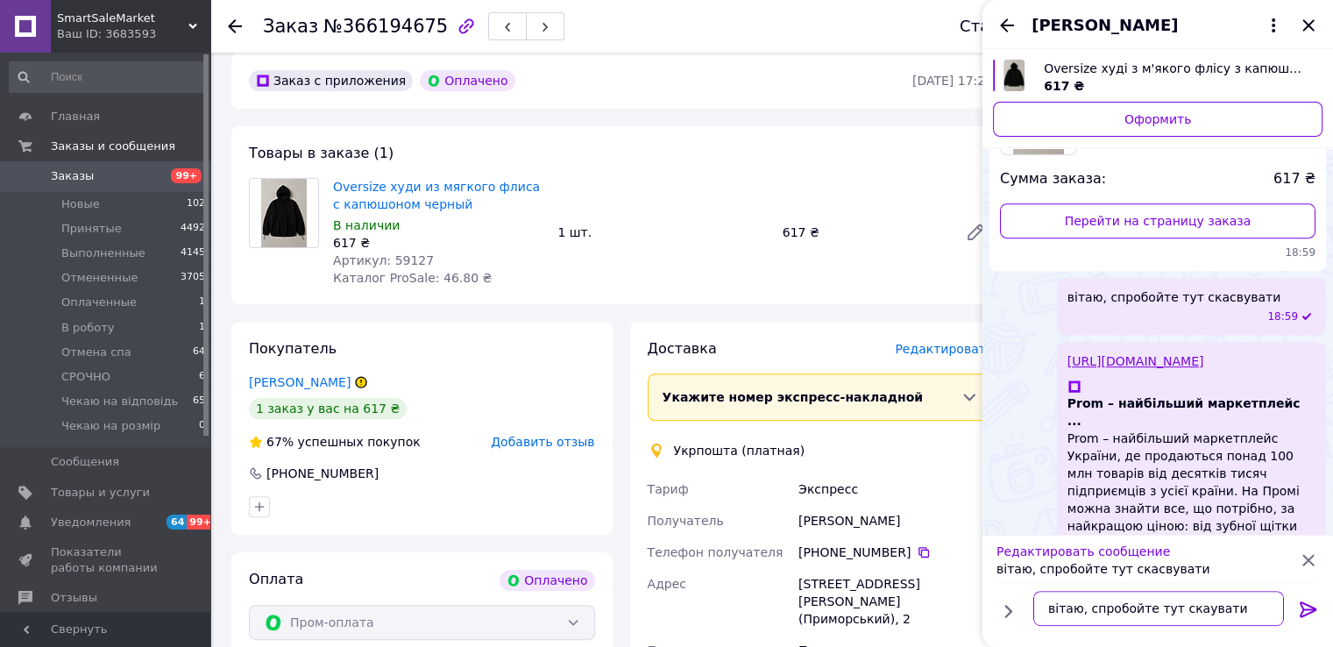
type textarea "вітаю, спробойте тут скасувати"
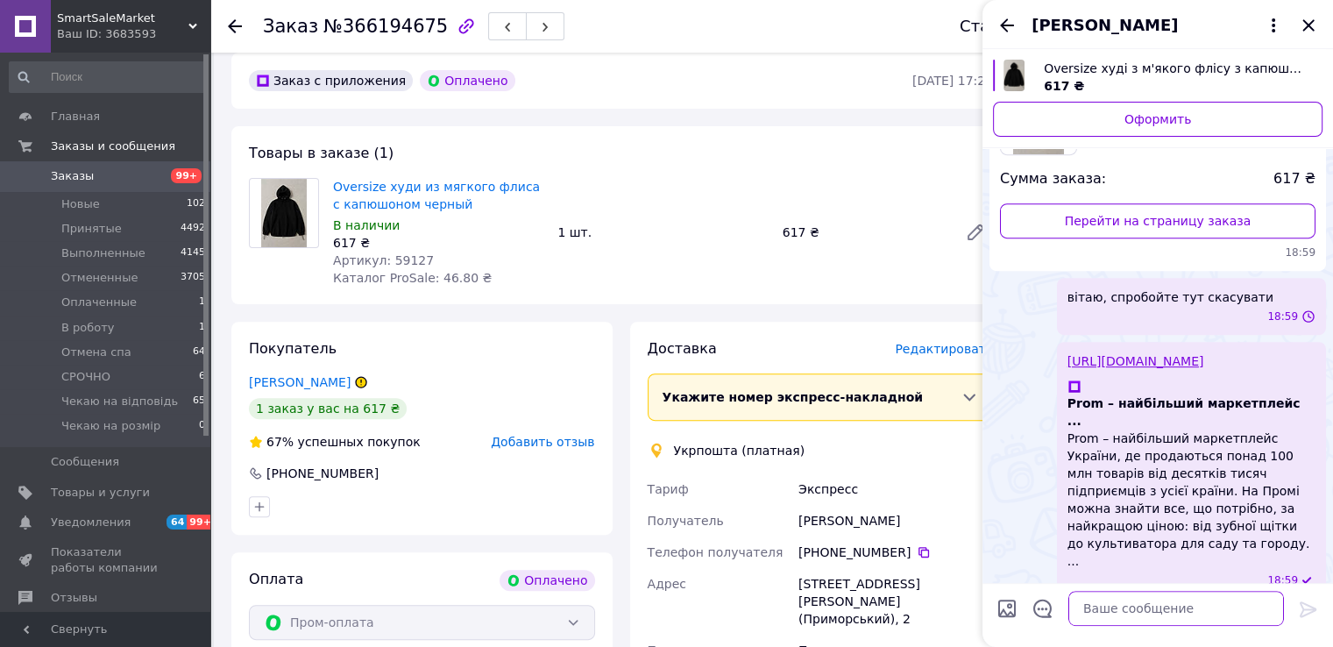
scroll to position [790, 0]
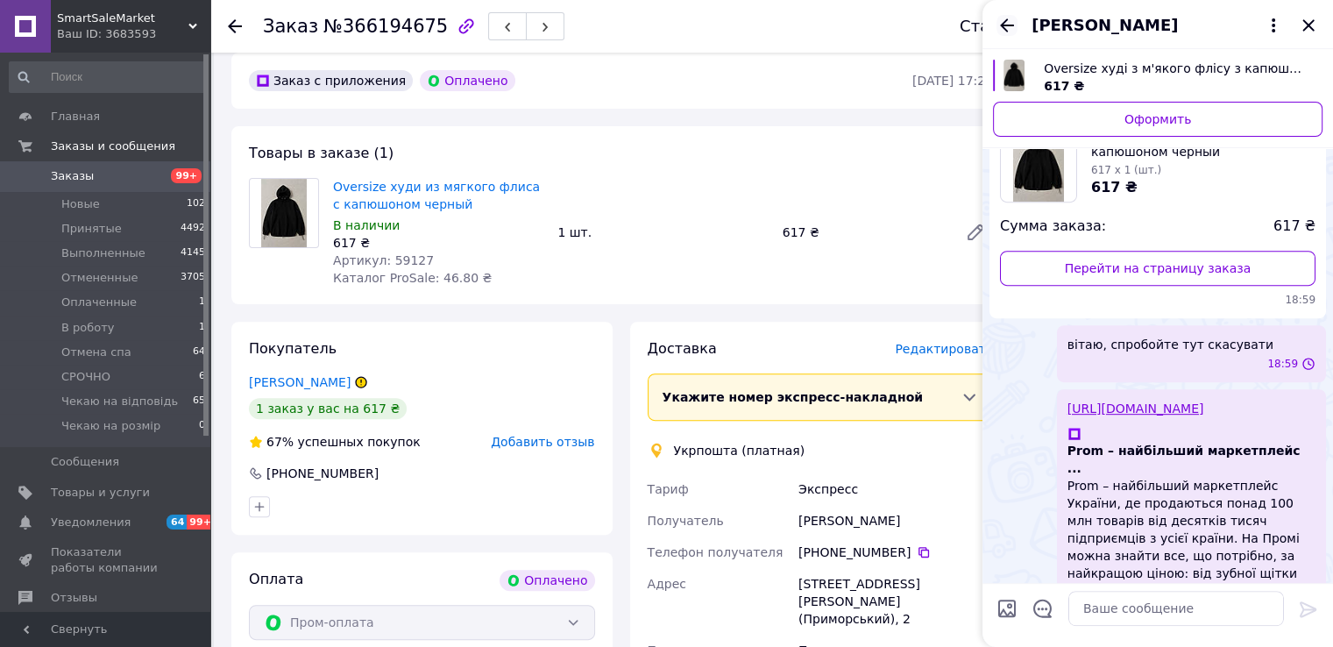
click at [1009, 24] on icon "Назад" at bounding box center [1006, 25] width 21 height 21
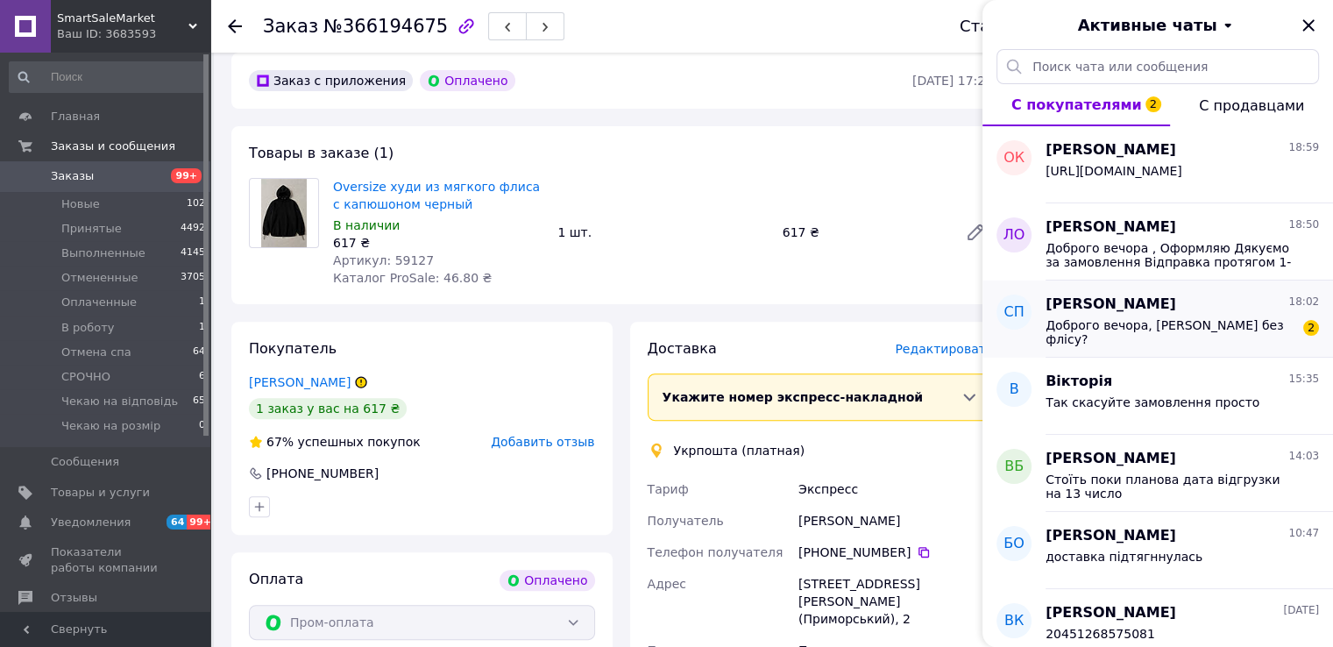
click at [1120, 315] on div "Доброго вечора, джогери без флісу? 2" at bounding box center [1181, 331] width 273 height 32
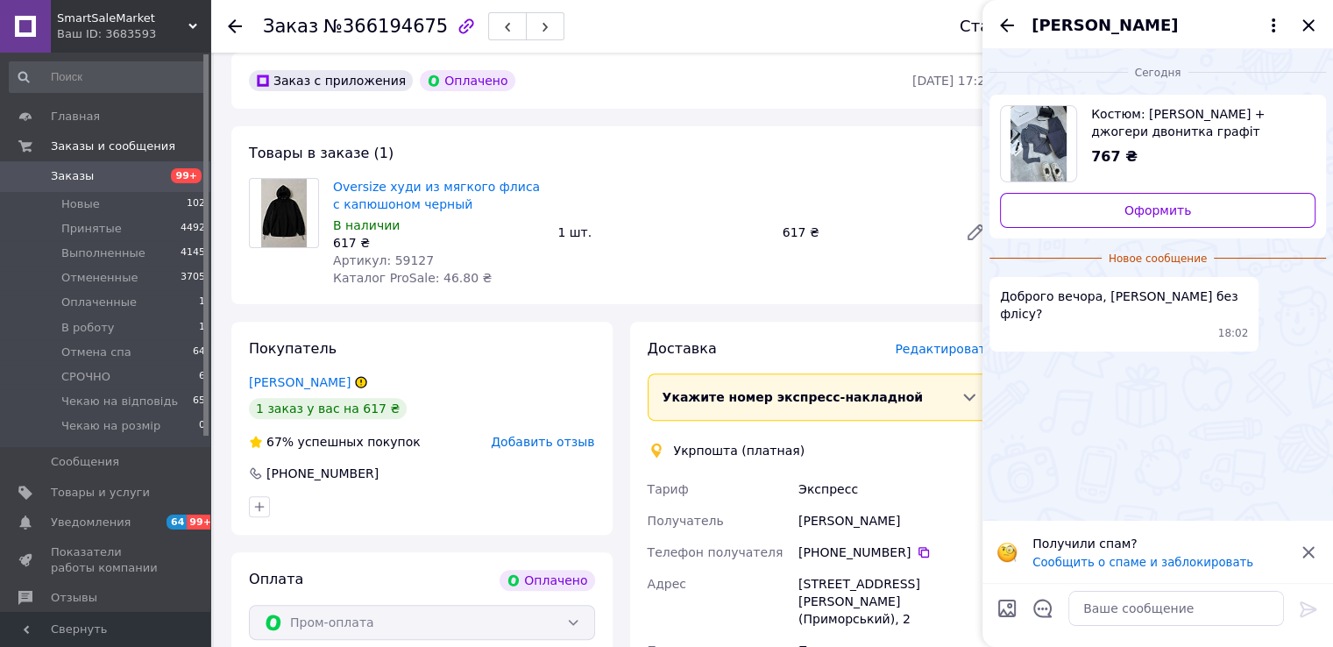
click at [1063, 121] on img "Посмотреть товар" at bounding box center [1038, 143] width 57 height 75
click at [1087, 614] on textarea at bounding box center [1176, 608] width 216 height 35
type textarea "доброго вечора , без"
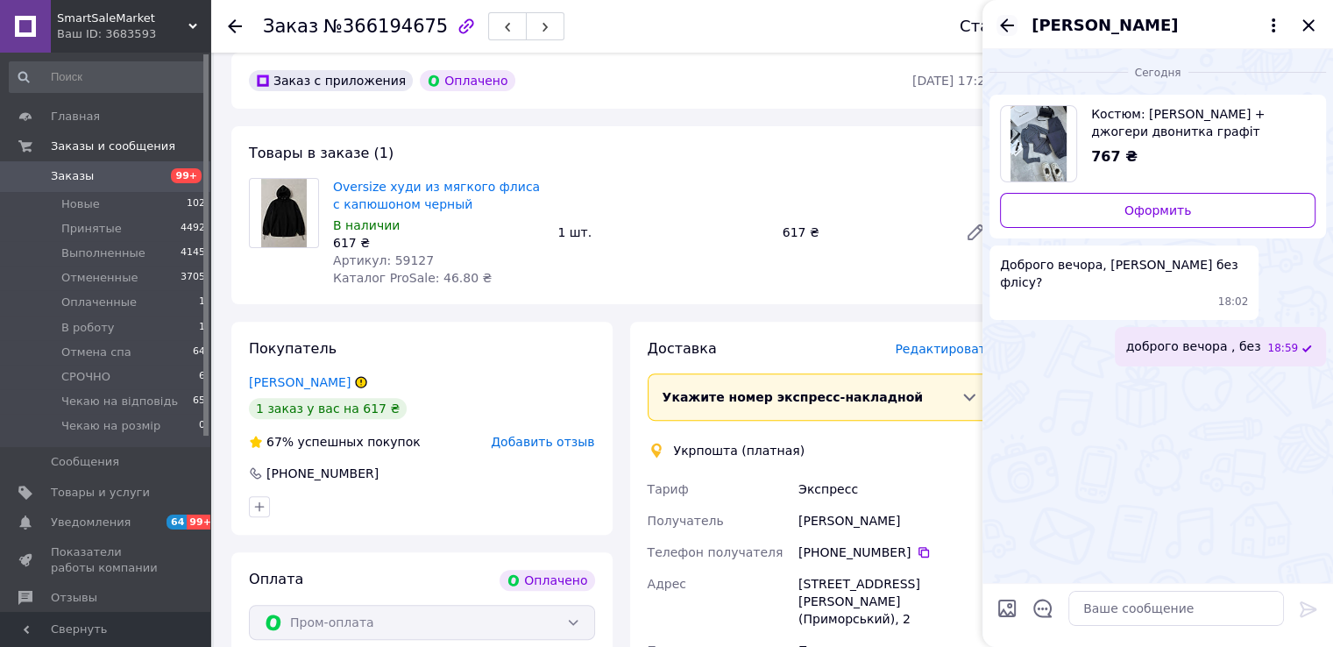
click at [1013, 29] on icon "Назад" at bounding box center [1006, 25] width 21 height 21
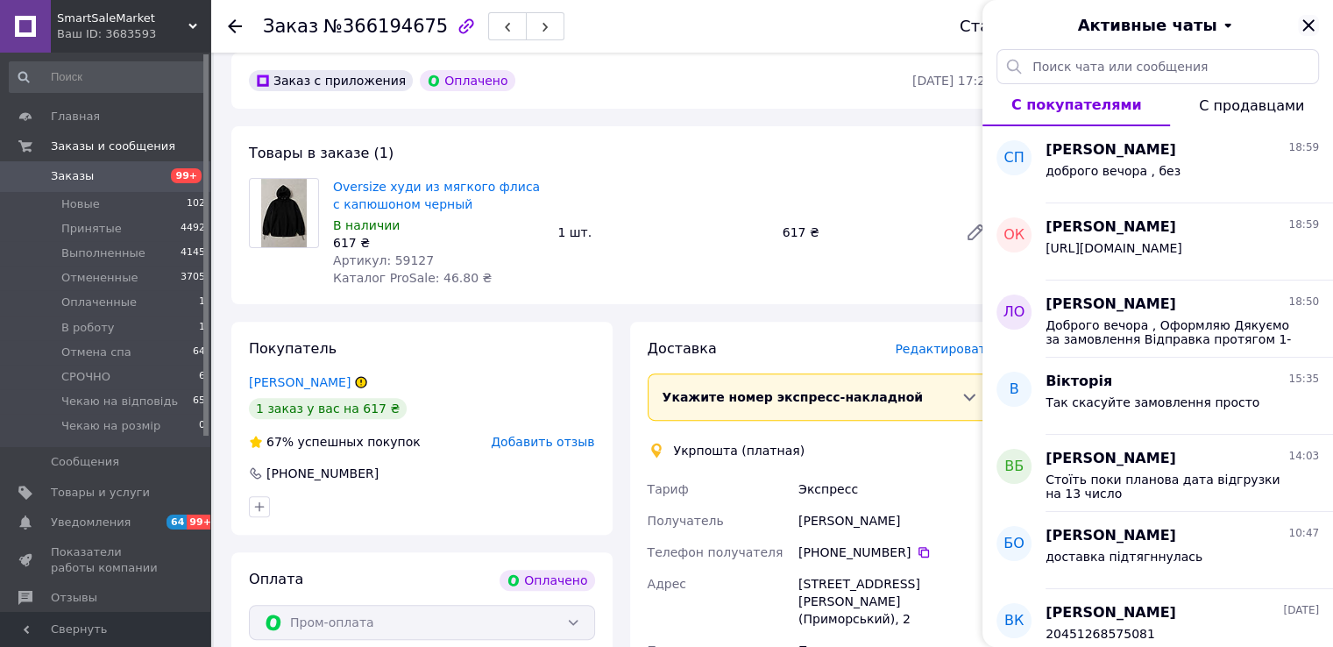
drag, startPoint x: 1314, startPoint y: 30, endPoint x: 726, endPoint y: 15, distance: 588.1
click at [1314, 29] on icon "Закрыть" at bounding box center [1308, 25] width 21 height 21
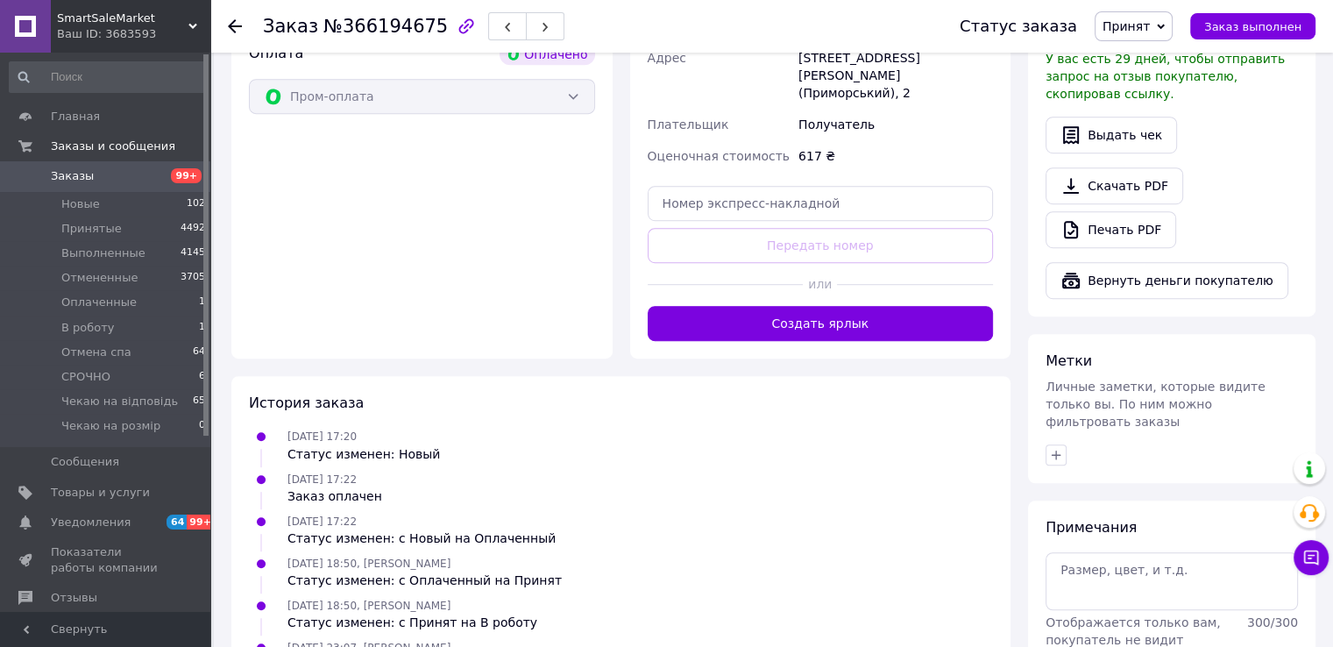
scroll to position [613, 0]
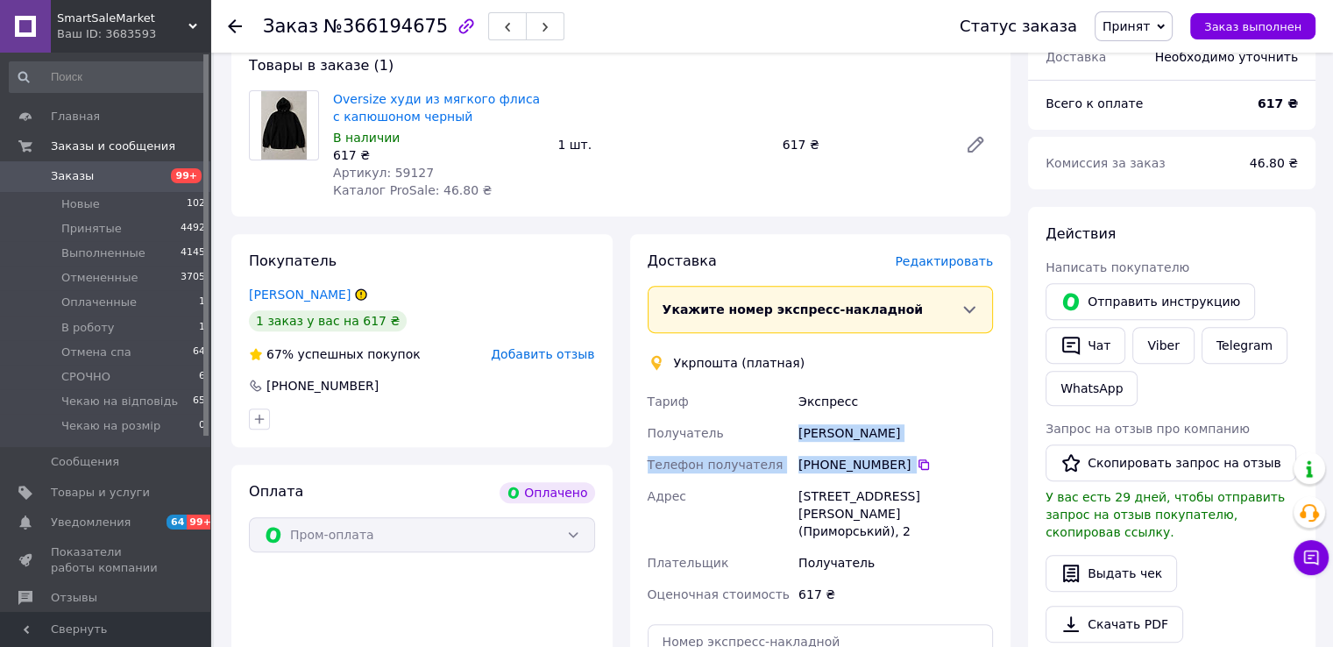
drag, startPoint x: 797, startPoint y: 430, endPoint x: 945, endPoint y: 450, distance: 148.5
click at [945, 450] on div "Тариф Экспресс Получатель Оксана Кожухарь Телефон получателя +380 97 514 64 30 …" at bounding box center [820, 498] width 353 height 224
click at [871, 460] on div "[PHONE_NUMBER]" at bounding box center [895, 465] width 195 height 18
drag, startPoint x: 825, startPoint y: 429, endPoint x: 912, endPoint y: 428, distance: 86.8
click at [912, 428] on div "Тариф Экспресс Получатель Оксана Кожухарь Телефон получателя +380 97 514 64 30 …" at bounding box center [820, 498] width 353 height 224
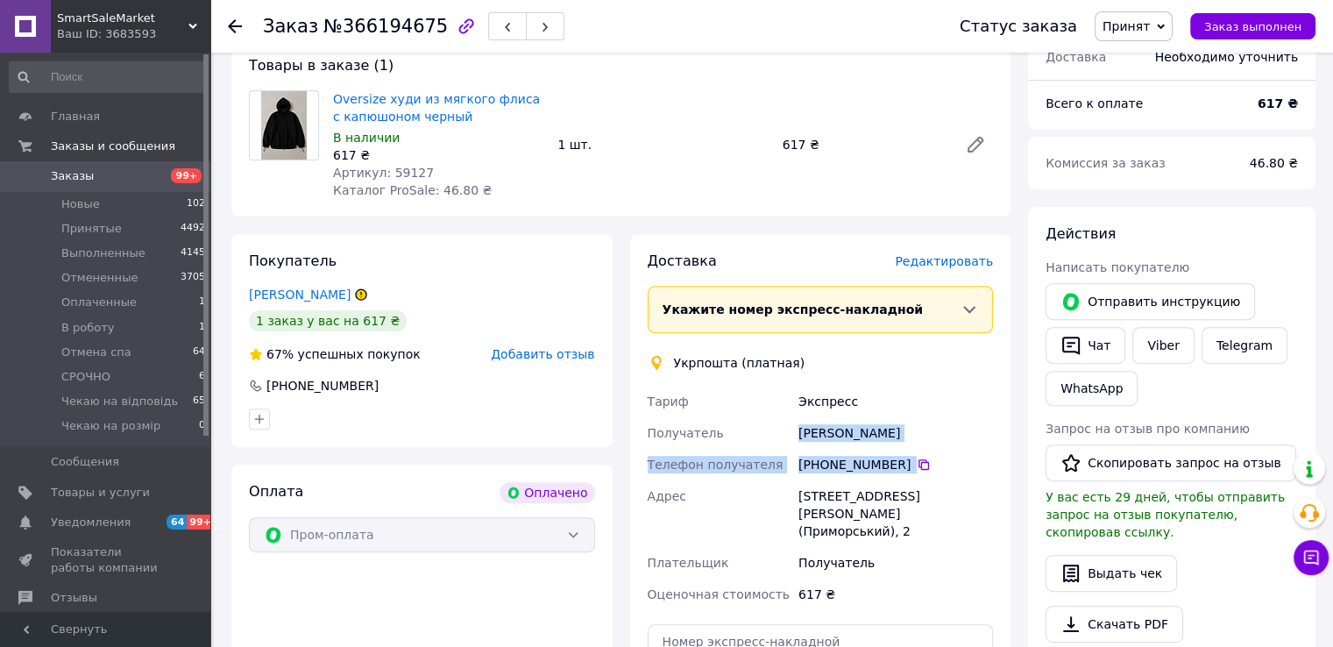
copy div "Получатель Оксана Кожухарь"
click at [918, 460] on icon at bounding box center [923, 464] width 11 height 11
